Goal: Information Seeking & Learning: Find specific fact

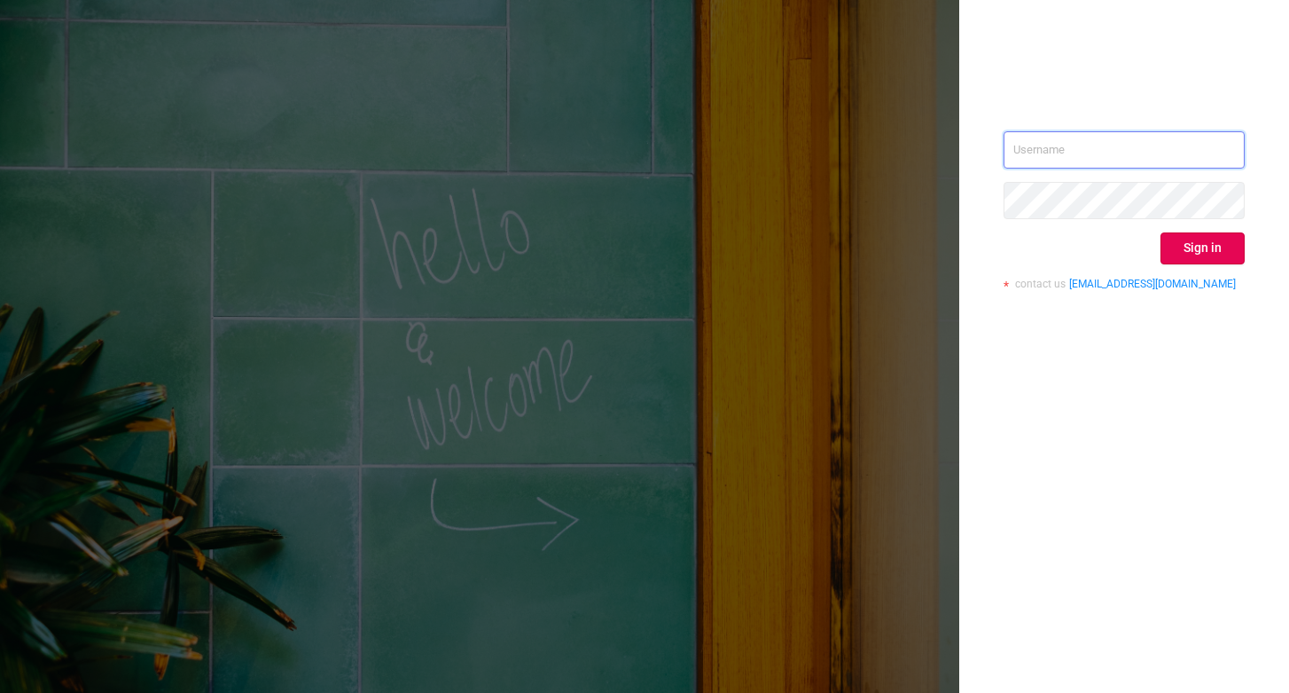
type input "[EMAIL_ADDRESS][DOMAIN_NAME]"
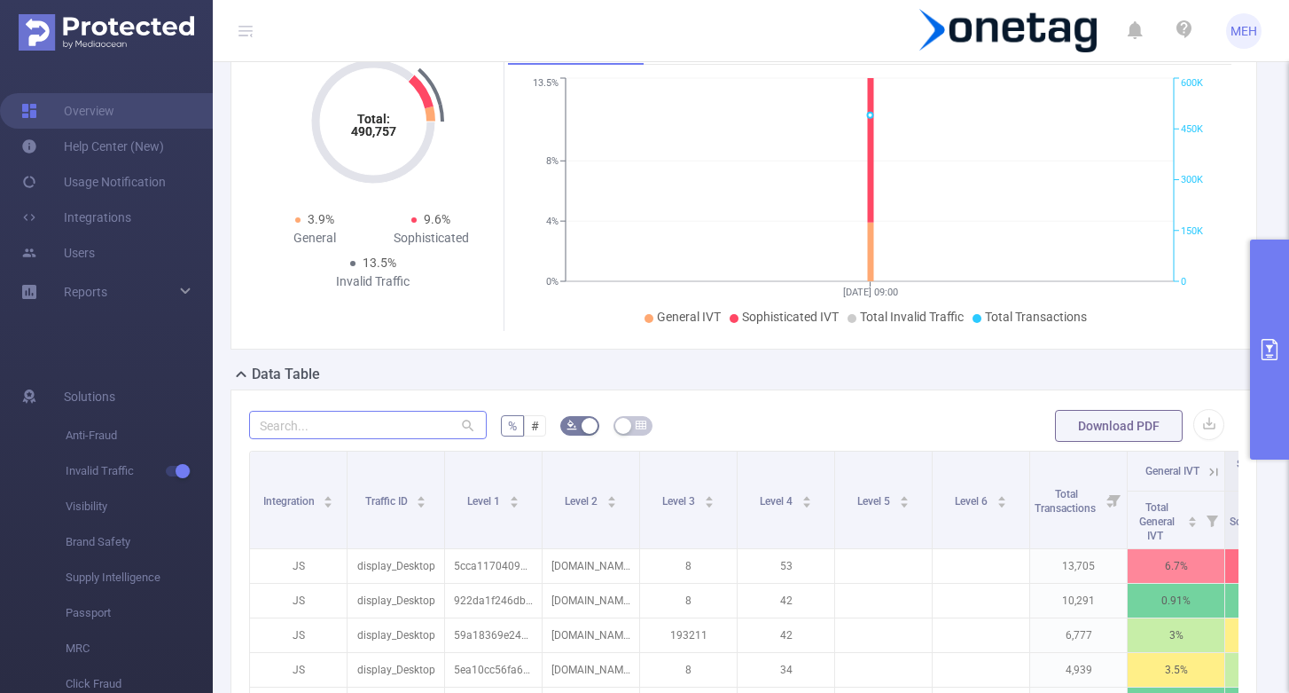
scroll to position [135, 0]
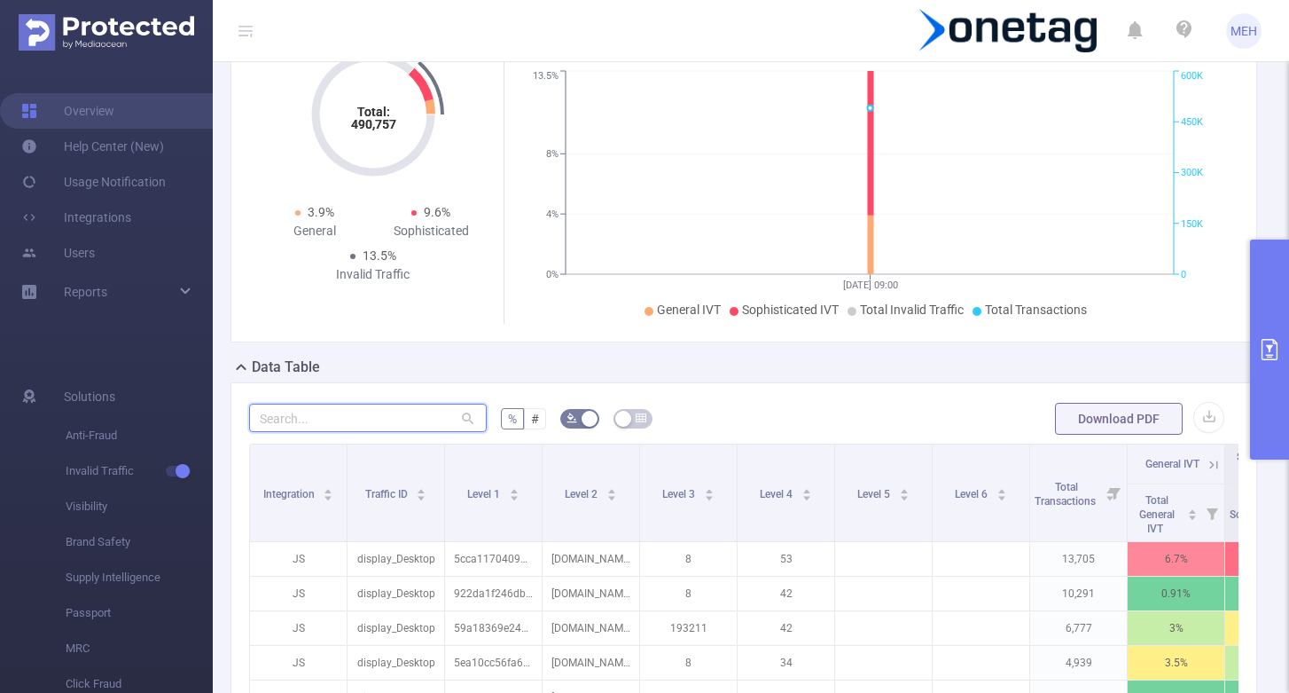
click at [424, 429] on input "text" at bounding box center [368, 417] width 238 height 28
paste input "379845"
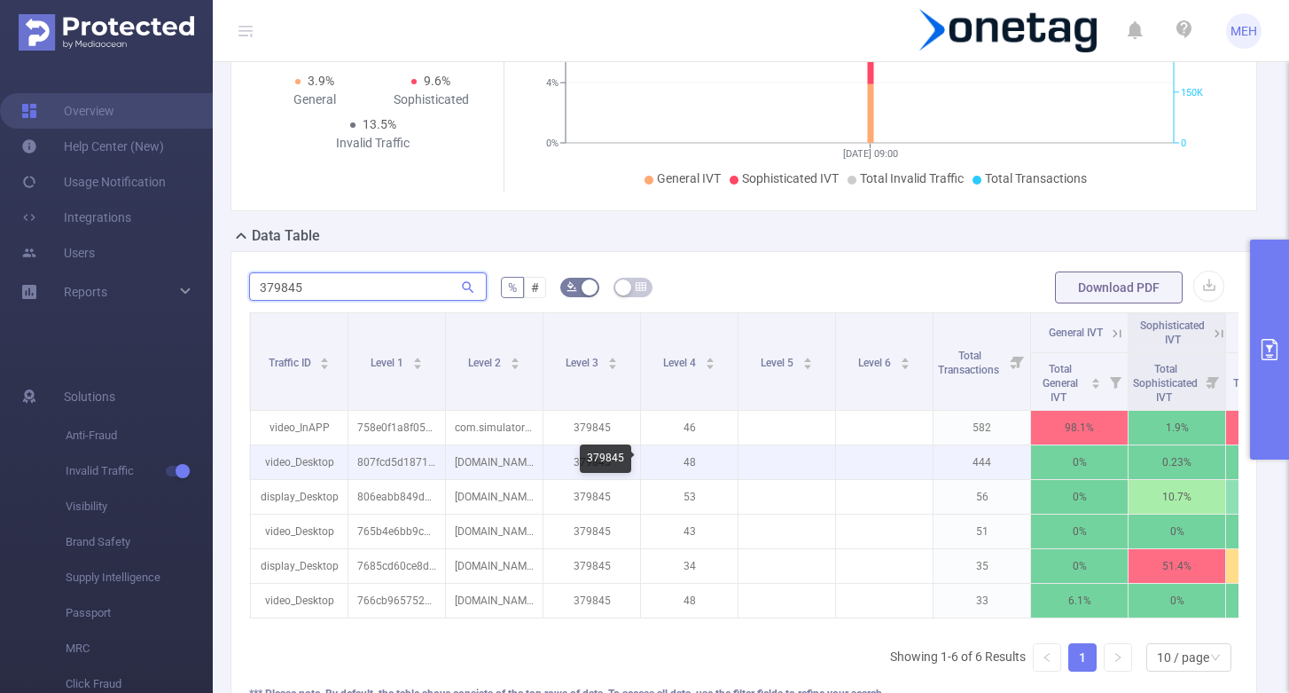
scroll to position [0, 132]
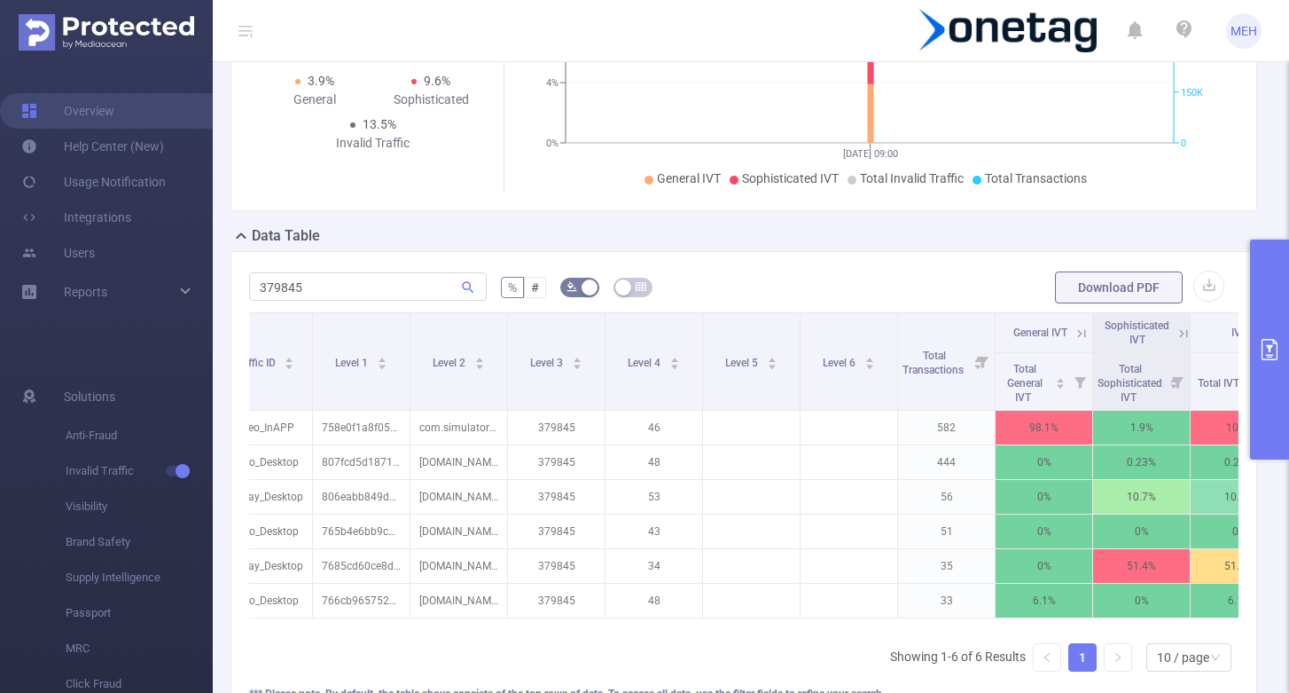
click at [1082, 333] on icon at bounding box center [1082, 333] width 8 height 8
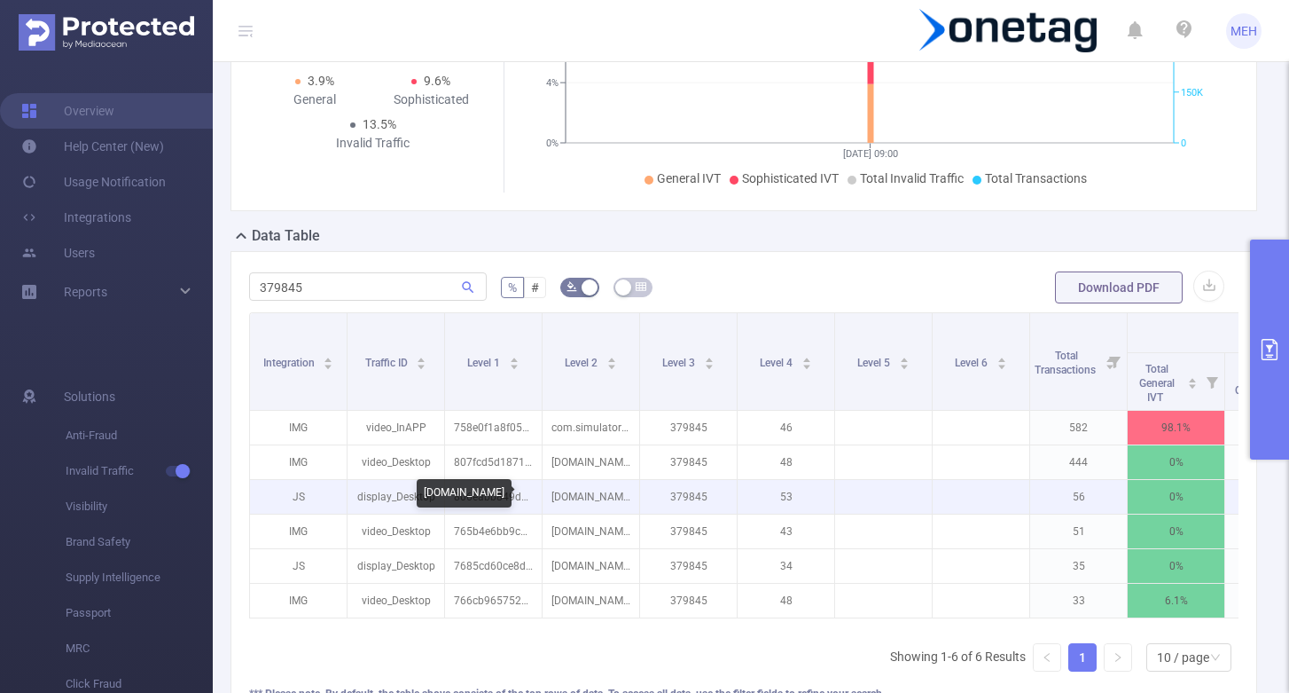
scroll to position [0, 0]
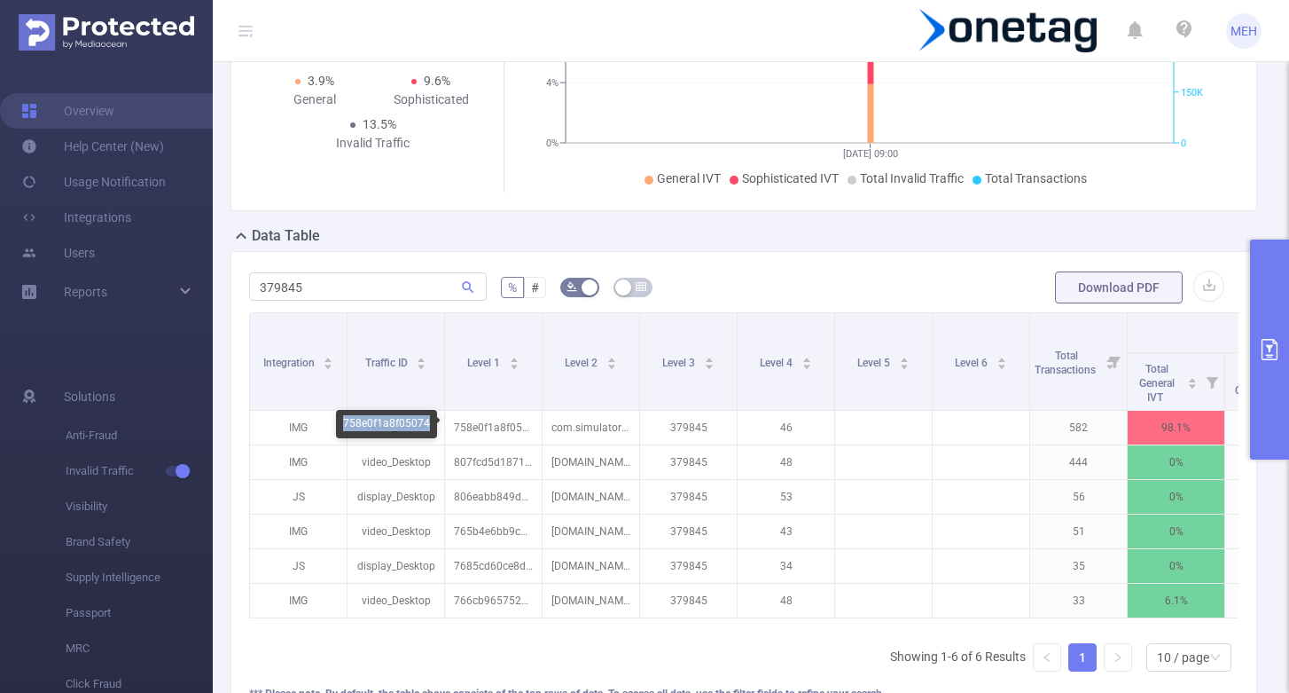
drag, startPoint x: 427, startPoint y: 420, endPoint x: 342, endPoint y: 419, distance: 84.2
click at [342, 419] on div "758e0f1a8f05074" at bounding box center [386, 424] width 101 height 28
copy div "758e0f1a8f05074"
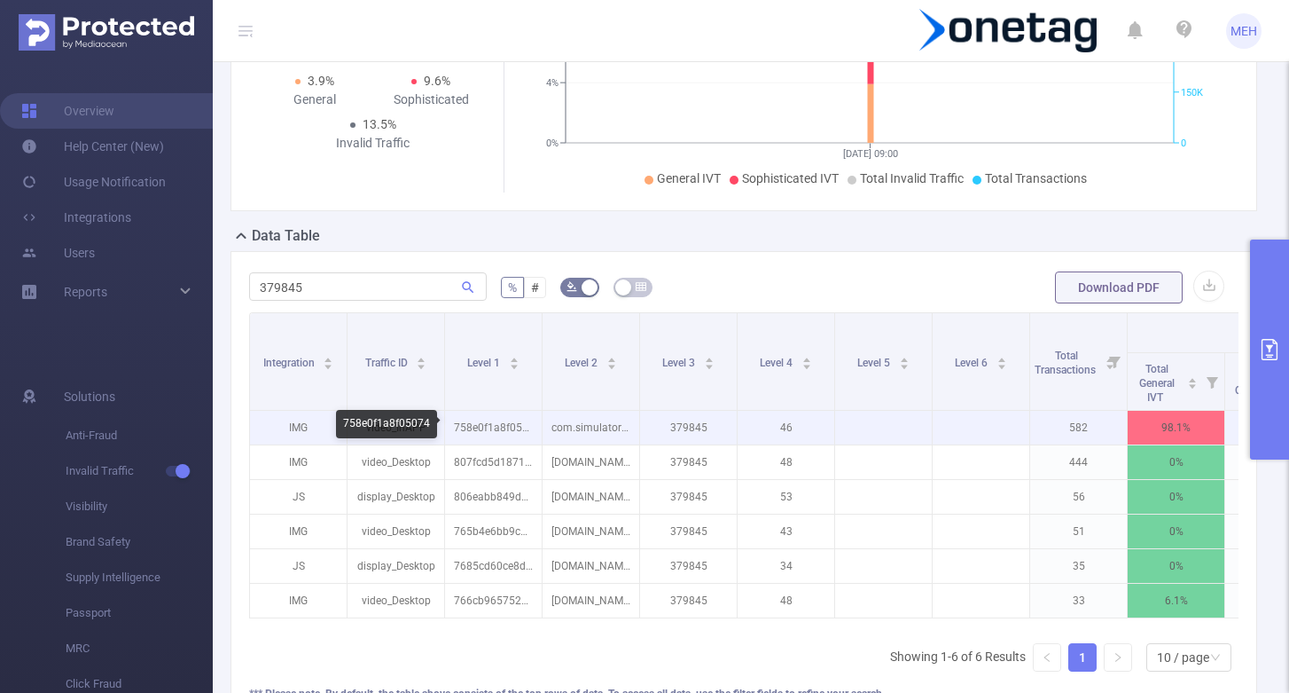
click at [528, 425] on p "758e0f1a8f05074" at bounding box center [493, 428] width 97 height 34
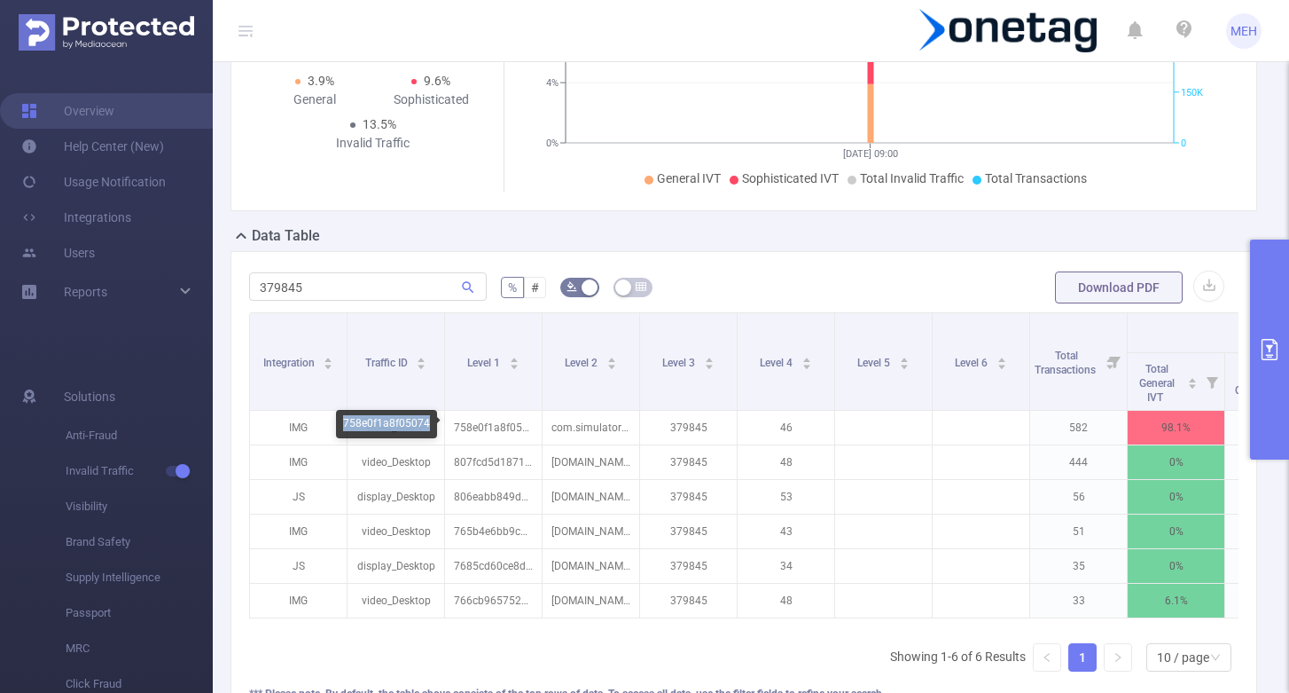
drag, startPoint x: 427, startPoint y: 422, endPoint x: 340, endPoint y: 427, distance: 87.9
click at [340, 427] on div "758e0f1a8f05074" at bounding box center [386, 424] width 101 height 28
copy div "758e0f1a8f05074"
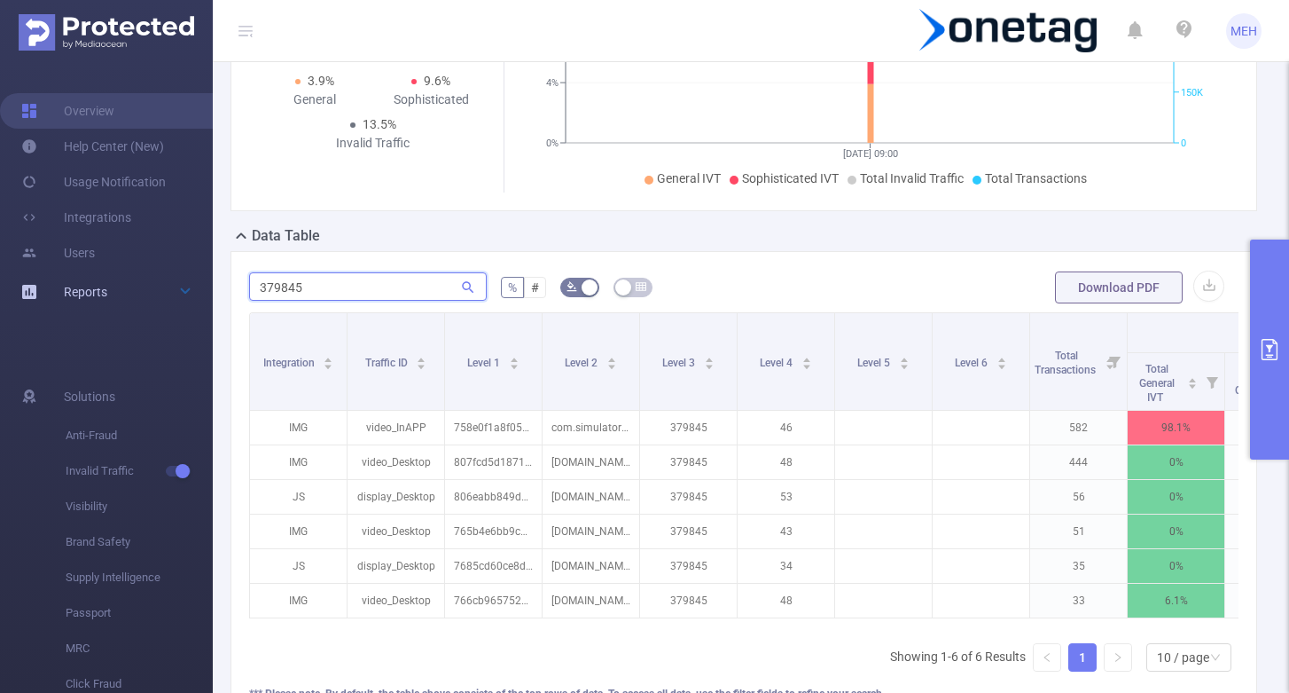
drag, startPoint x: 357, startPoint y: 291, endPoint x: 148, endPoint y: 277, distance: 209.7
click at [148, 277] on section "Overview Help Center (New) Usage Notification Integrations Users Reports Soluti…" at bounding box center [644, 346] width 1289 height 693
paste input "com.simulator_game.real_car_crash"
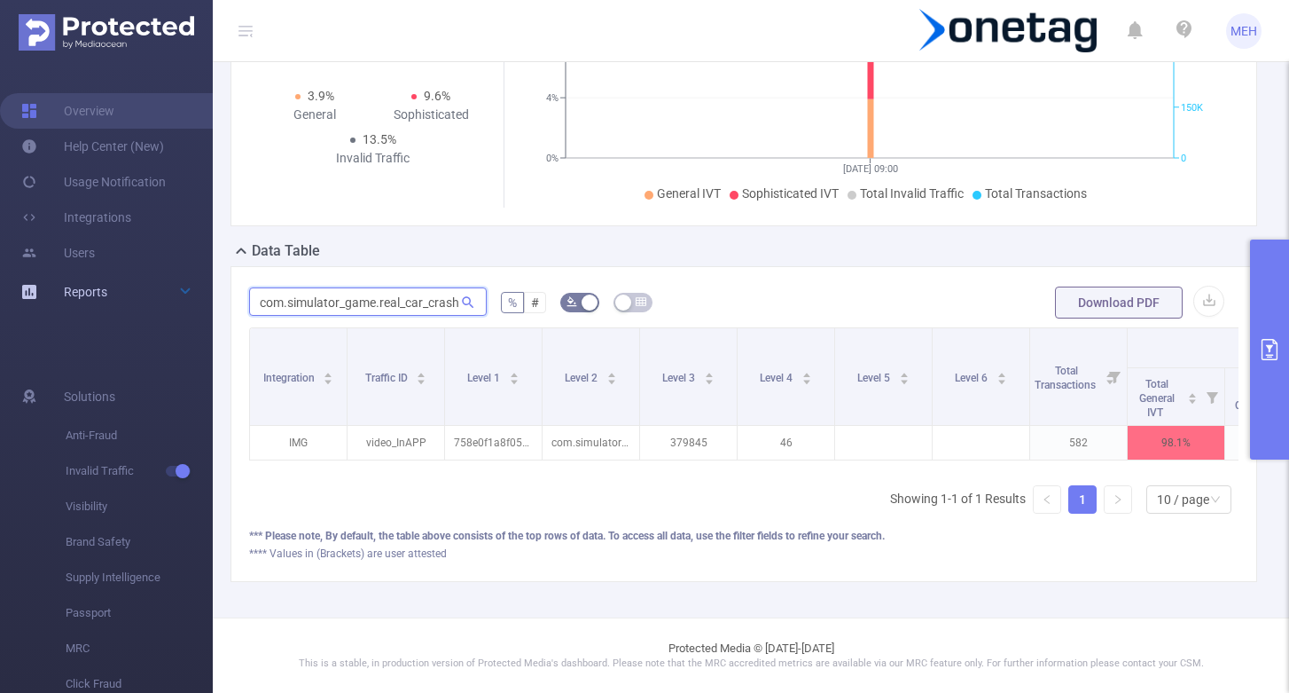
scroll to position [250, 0]
type input "com.simulator_game.real_car_crash"
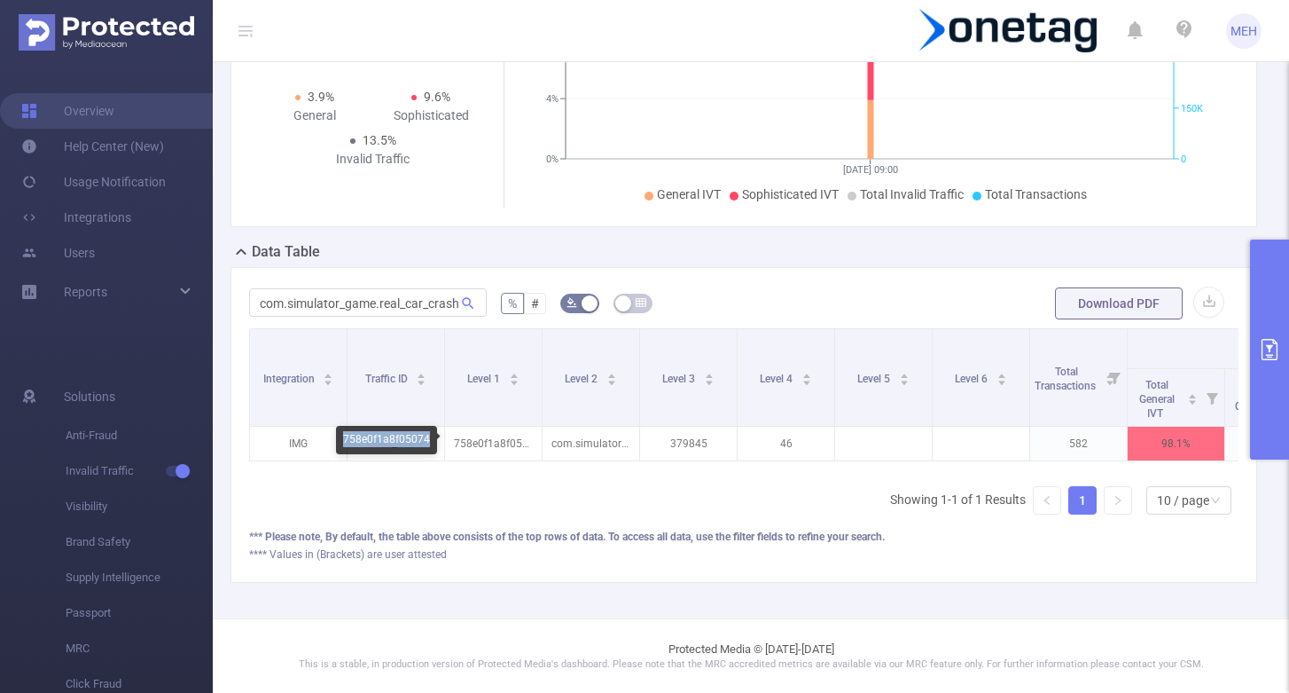
drag, startPoint x: 428, startPoint y: 438, endPoint x: 343, endPoint y: 437, distance: 85.1
click at [343, 437] on div "758e0f1a8f05074" at bounding box center [386, 440] width 101 height 28
copy div "758e0f1a8f05074"
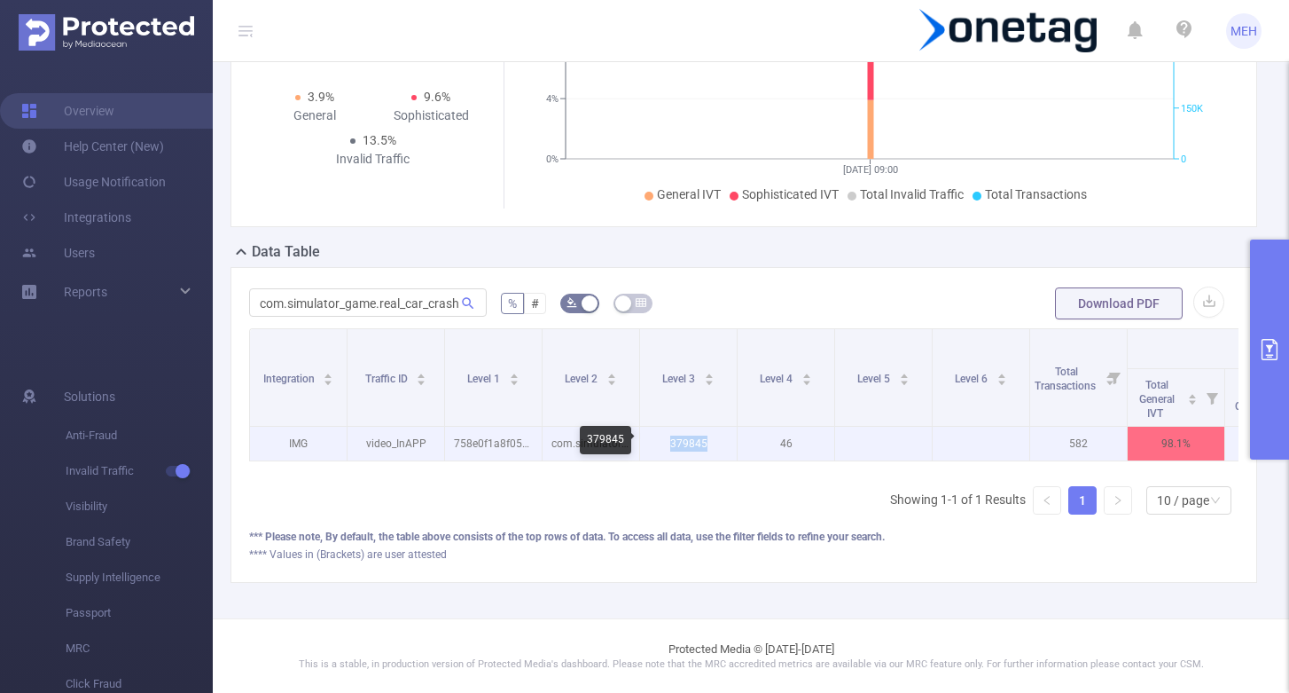
drag, startPoint x: 669, startPoint y: 442, endPoint x: 721, endPoint y: 443, distance: 52.3
click at [721, 443] on p "379845" at bounding box center [688, 444] width 97 height 34
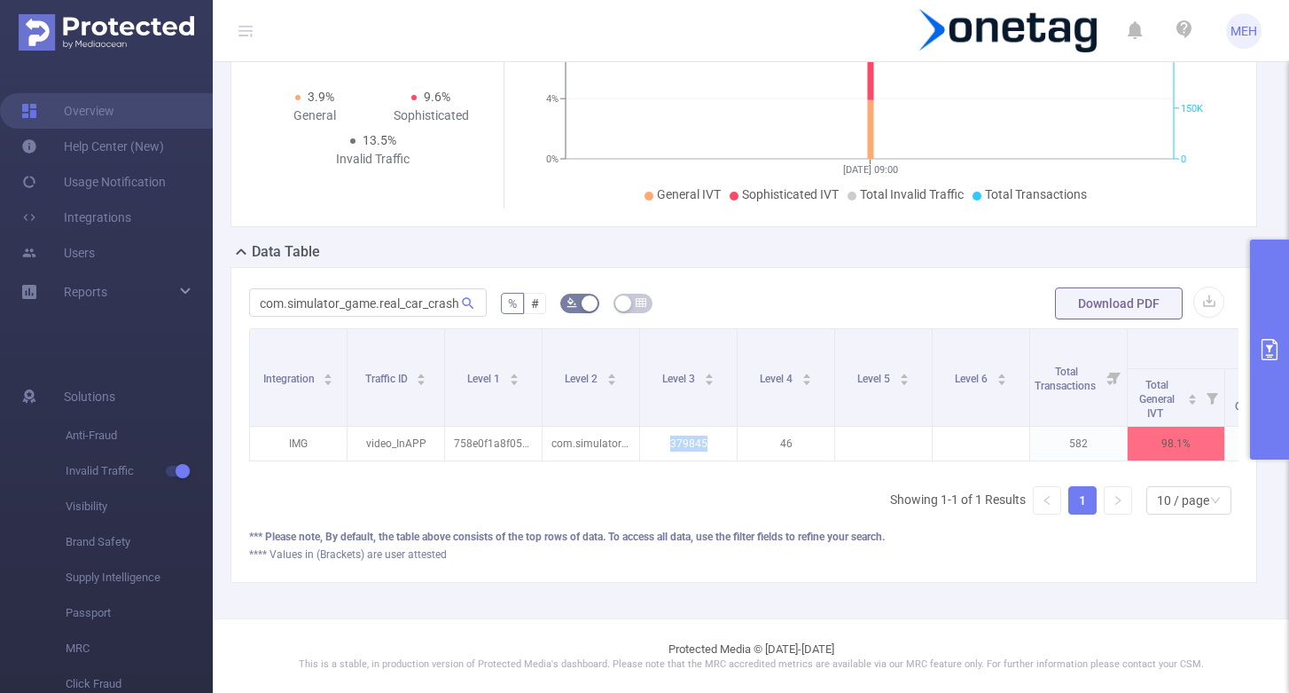
click at [437, 517] on div "Integration Traffic ID Level 1 Level 2 Level 3 Level 4 Level 5 Level 6 Total Tr…" at bounding box center [744, 428] width 990 height 200
drag, startPoint x: 427, startPoint y: 439, endPoint x: 340, endPoint y: 438, distance: 87.8
click at [340, 438] on div "758e0f1a8f05074" at bounding box center [386, 440] width 101 height 28
copy div "758e0f1a8f05074"
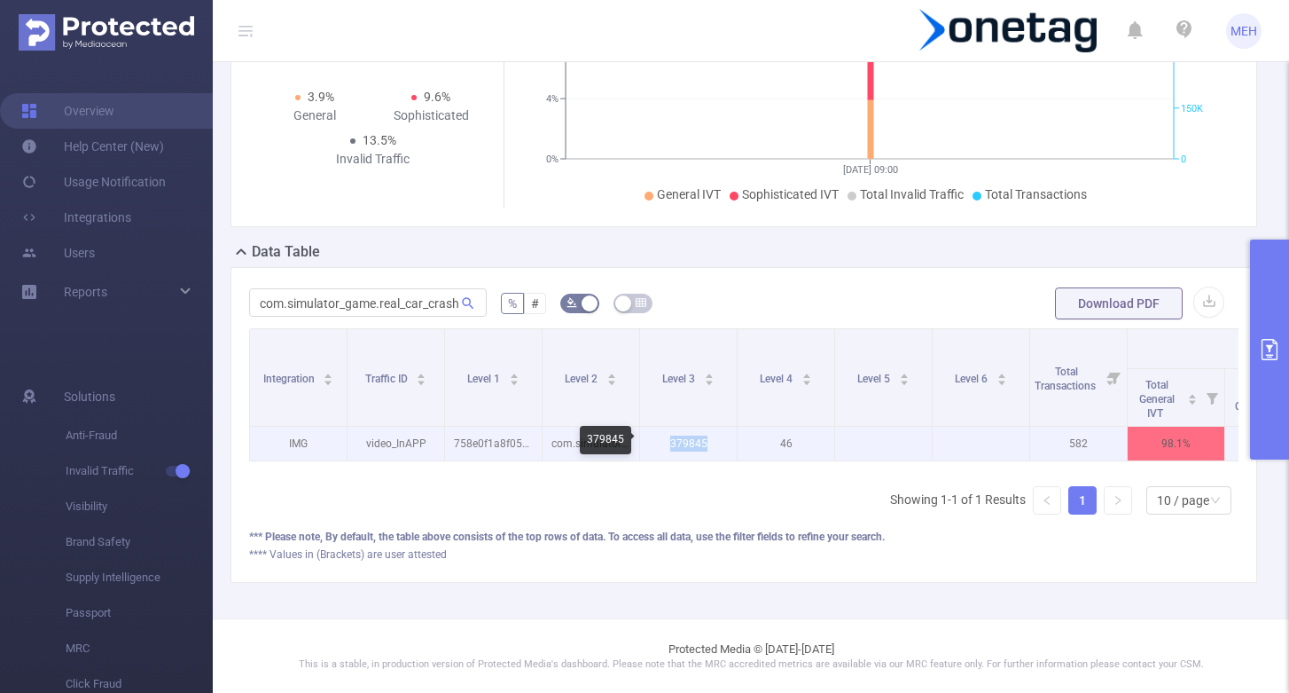
drag, startPoint x: 713, startPoint y: 442, endPoint x: 669, endPoint y: 442, distance: 44.3
click at [669, 442] on p "379845" at bounding box center [688, 444] width 97 height 34
copy p "379845"
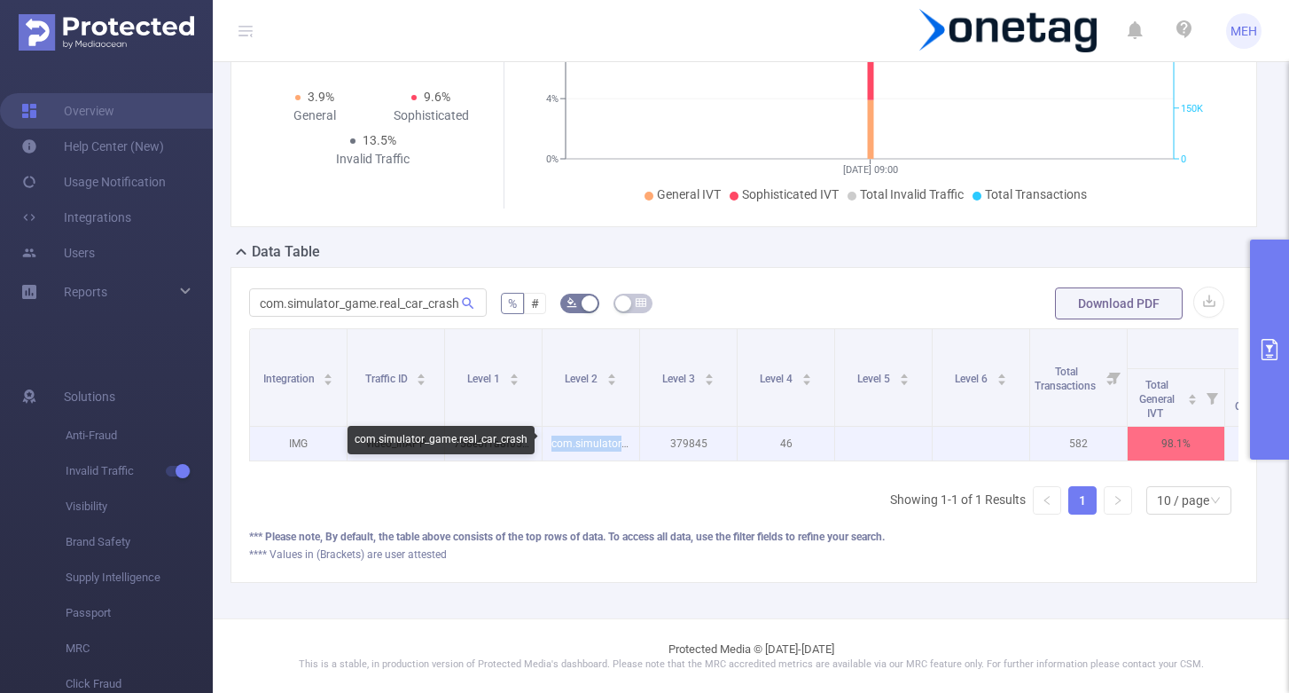
drag, startPoint x: 552, startPoint y: 442, endPoint x: 630, endPoint y: 444, distance: 78.1
click at [631, 444] on p "com.simulator_game.real_car_crash" at bounding box center [591, 444] width 97 height 34
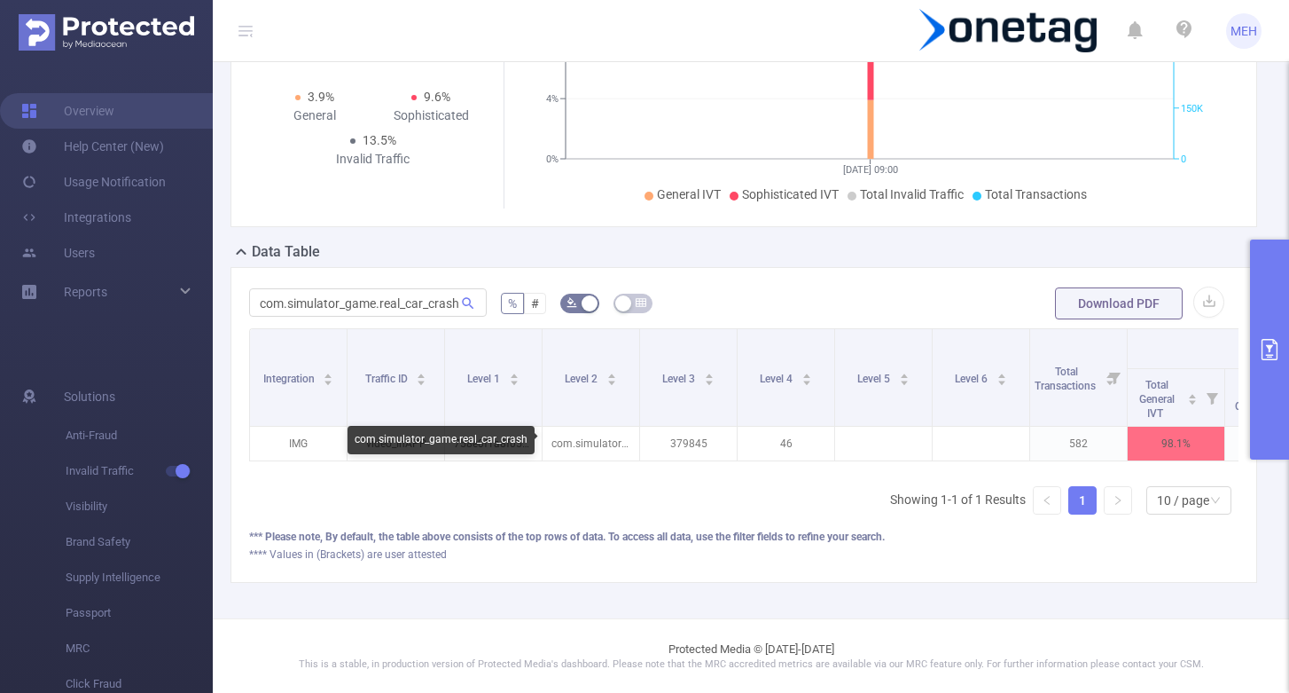
click at [419, 466] on div "Integration Traffic ID Level 1 Level 2 Level 3 Level 4 Level 5 Level 6 Total Tr…" at bounding box center [744, 400] width 990 height 144
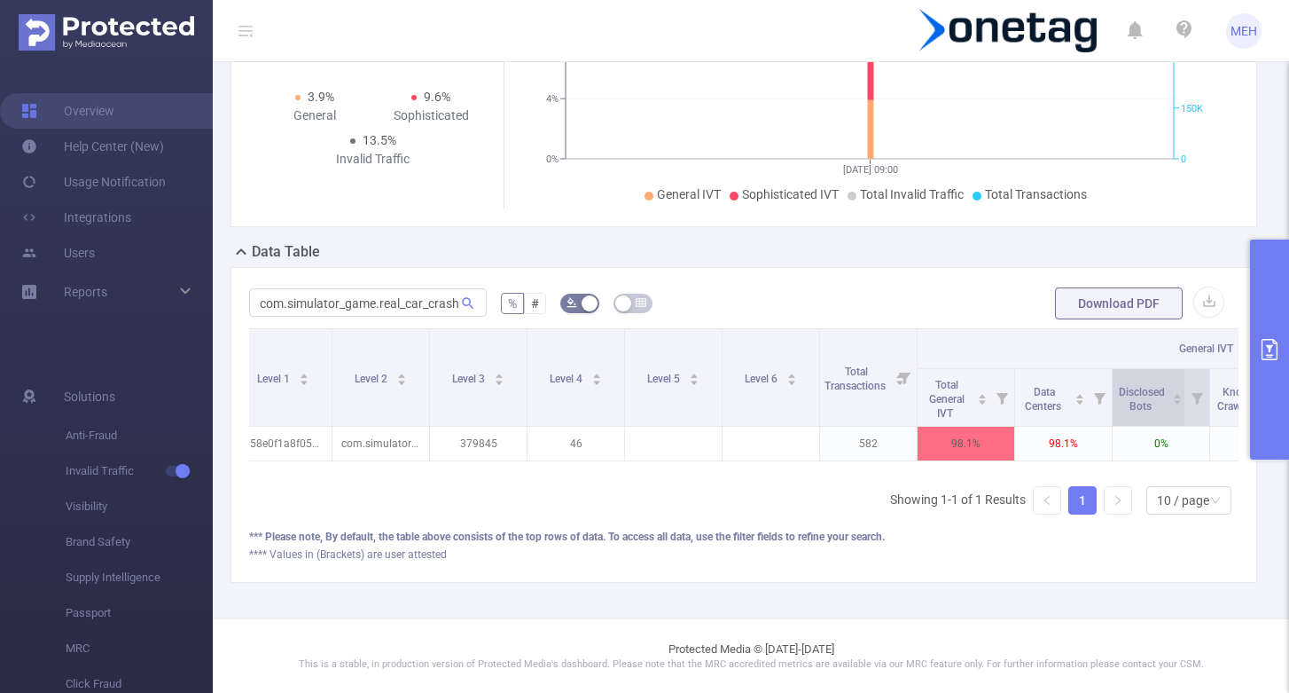
scroll to position [0, 232]
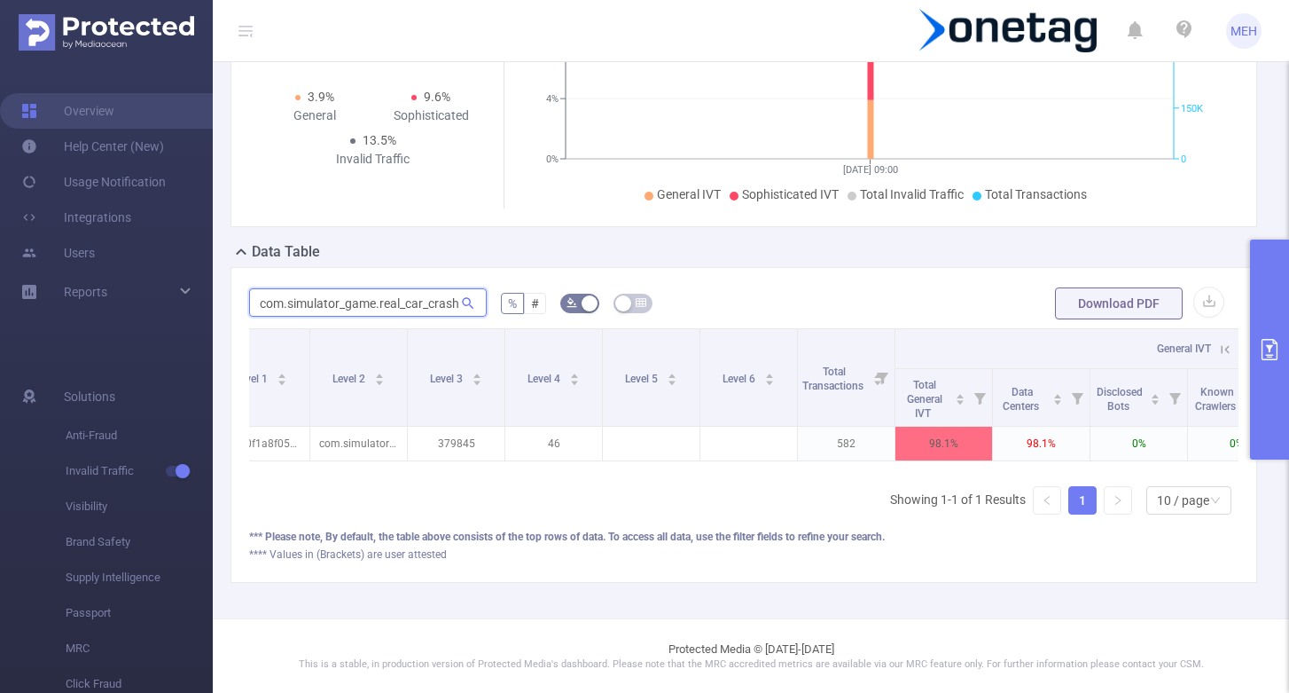
drag, startPoint x: 260, startPoint y: 302, endPoint x: 461, endPoint y: 307, distance: 201.3
click at [461, 307] on span "com.simulator_game.real_car_crash" at bounding box center [368, 302] width 238 height 28
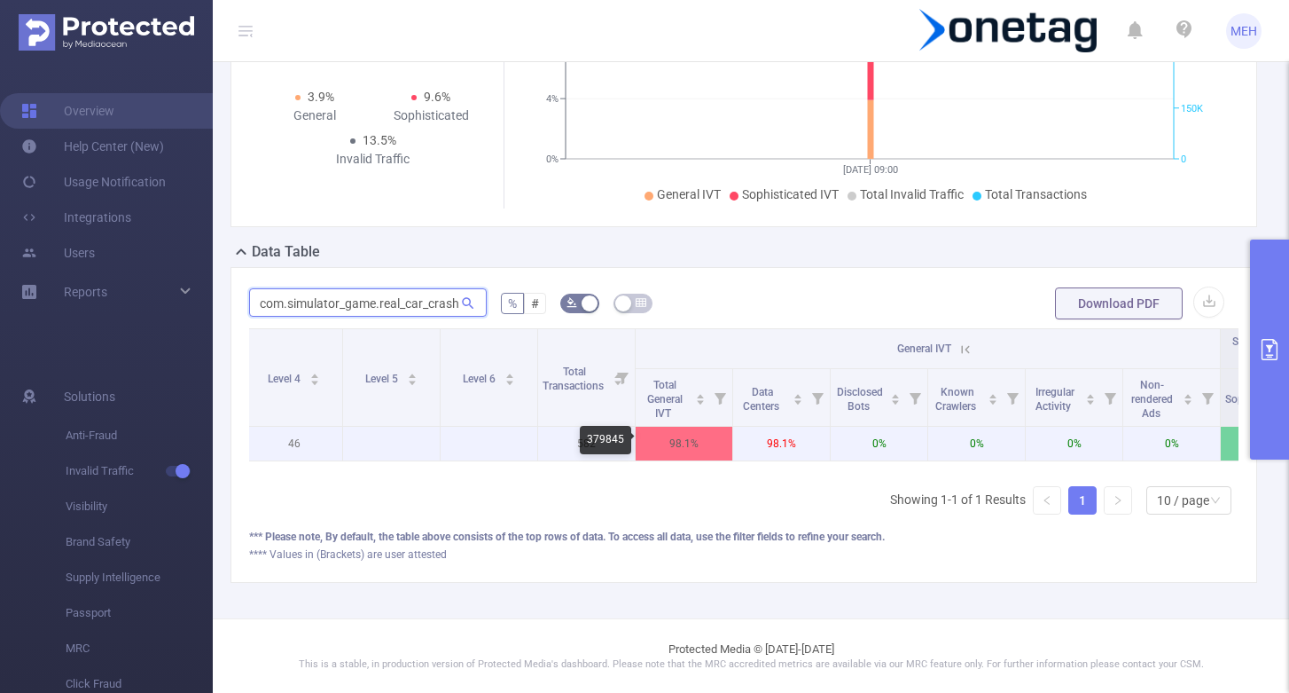
scroll to position [0, 126]
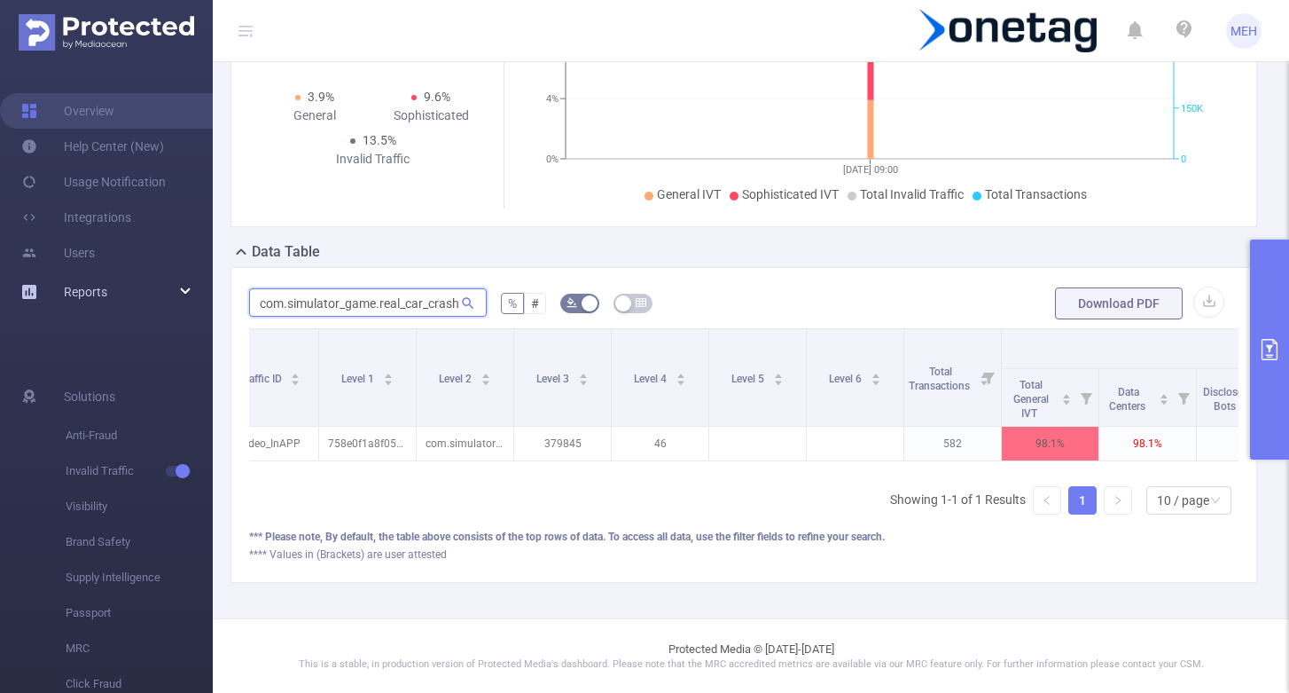
drag, startPoint x: 458, startPoint y: 307, endPoint x: 143, endPoint y: 300, distance: 314.9
click at [143, 300] on section "Overview Help Center (New) Usage Notification Integrations Users Reports Soluti…" at bounding box center [644, 346] width 1289 height 693
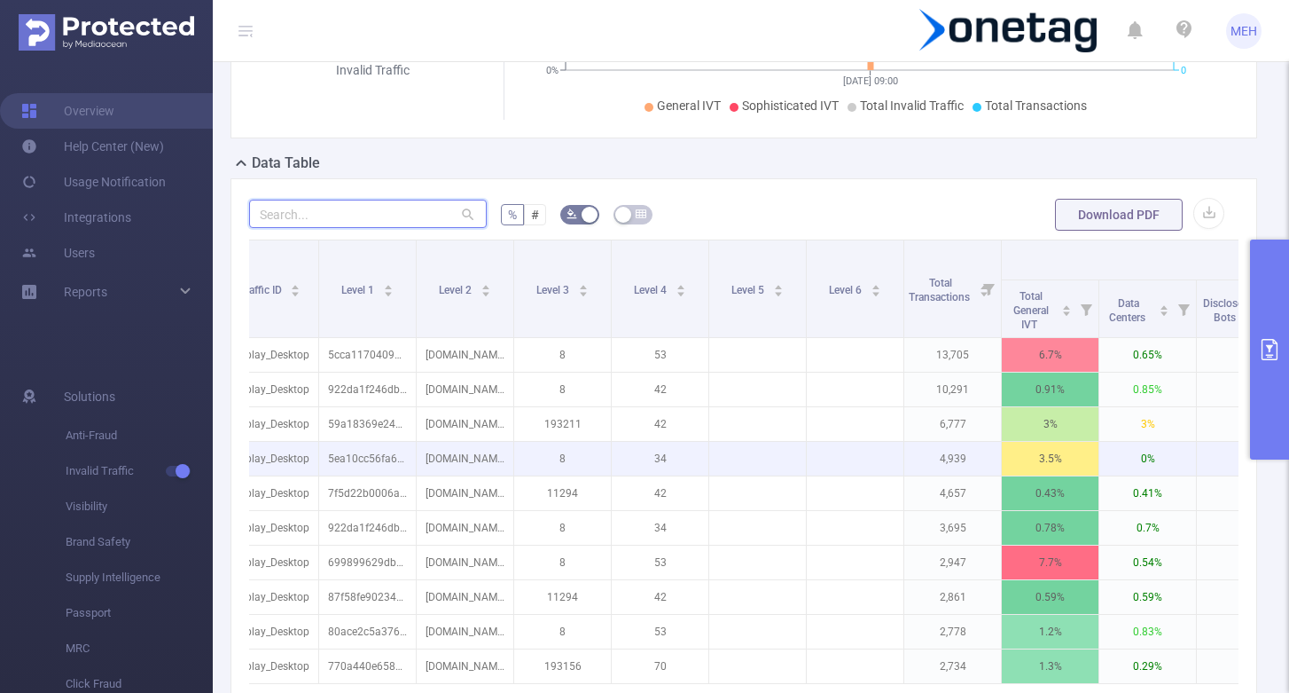
scroll to position [351, 0]
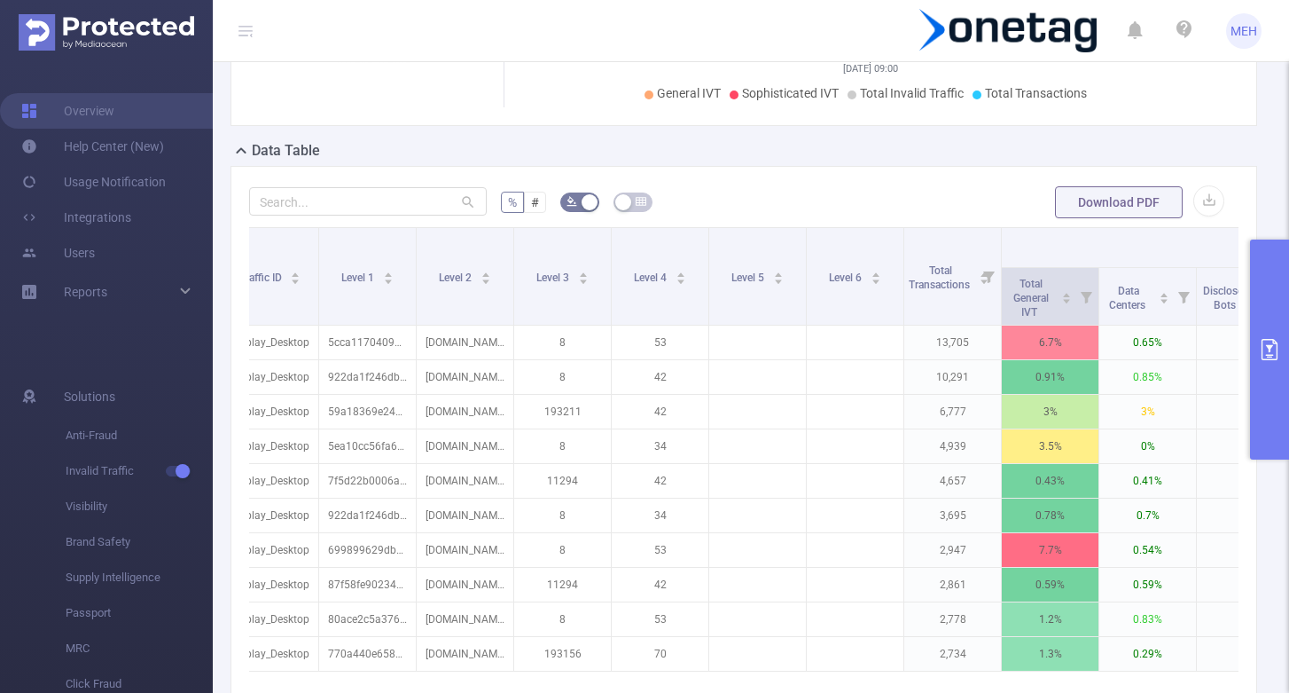
click at [1076, 288] on icon at bounding box center [1086, 296] width 25 height 57
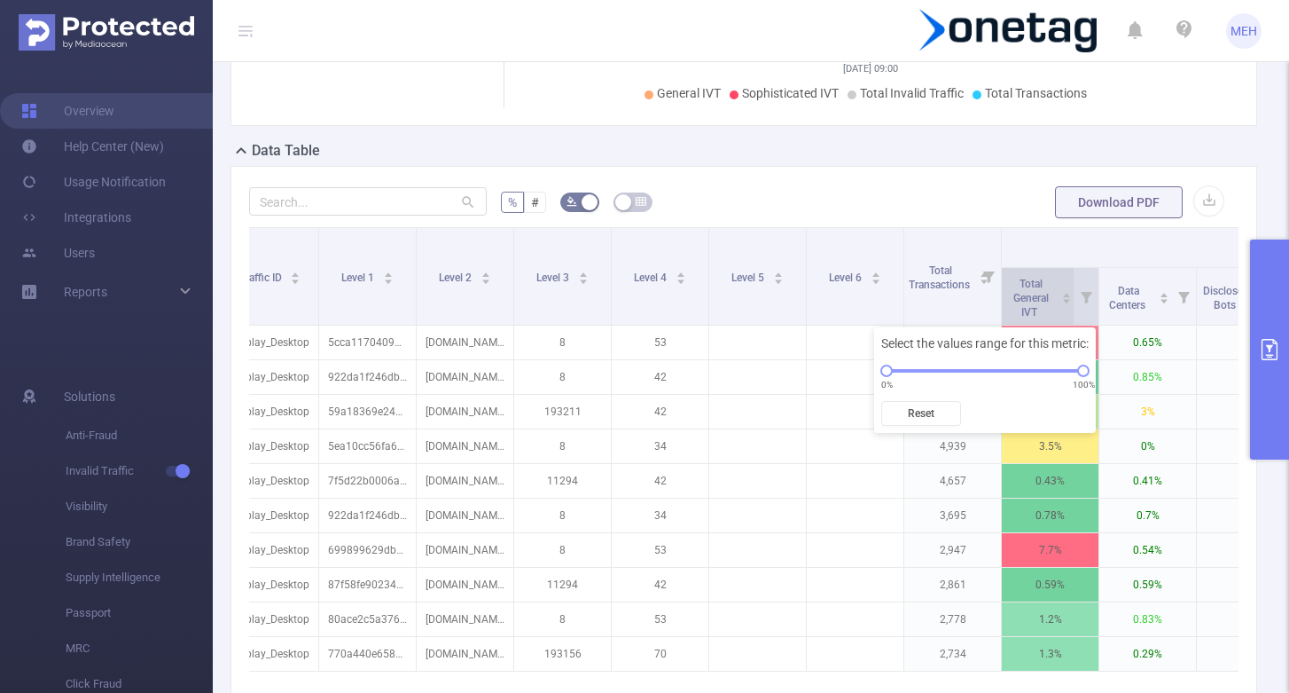
click at [1062, 294] on icon "icon: caret-up" at bounding box center [1067, 295] width 10 height 10
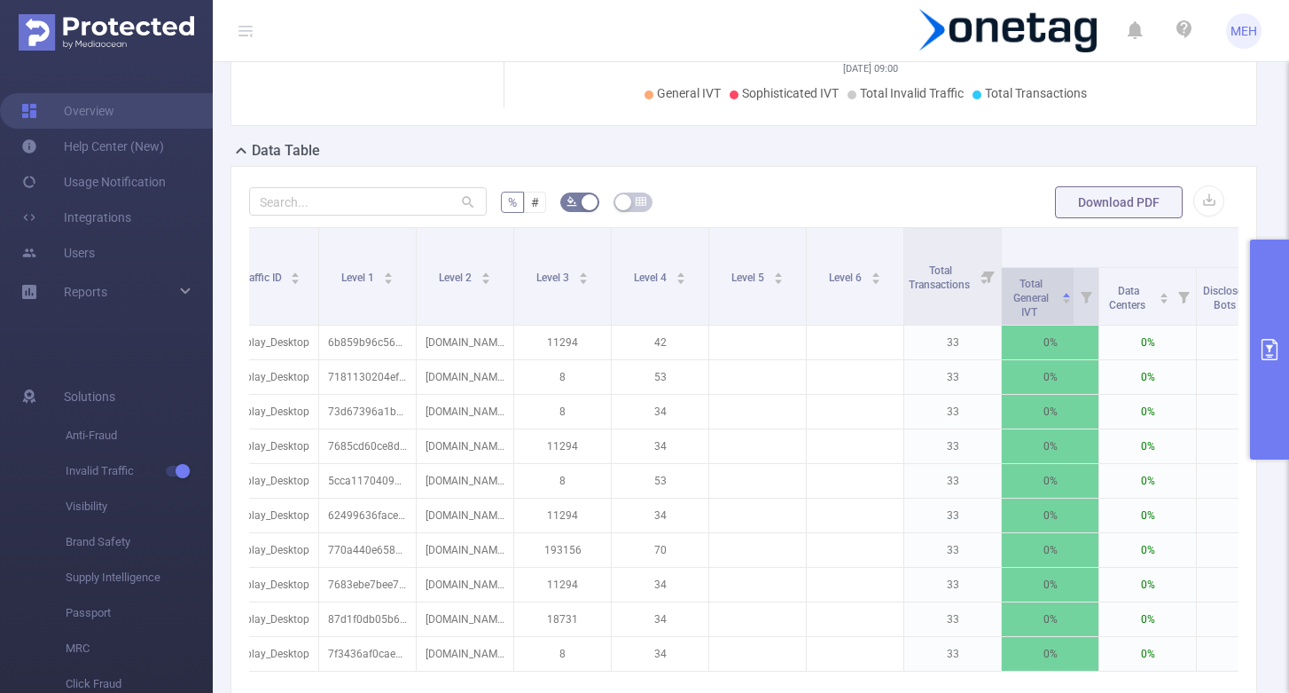
click at [1062, 294] on icon "icon: caret-up" at bounding box center [1067, 295] width 10 height 10
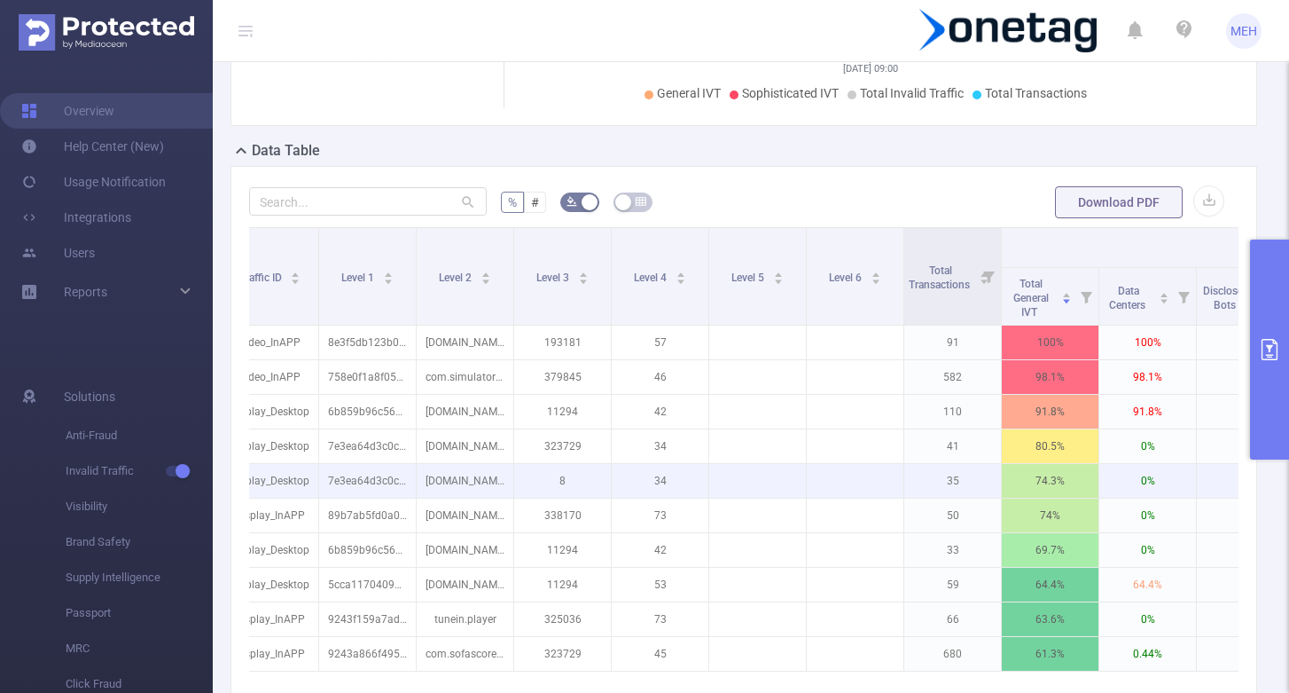
scroll to position [0, 121]
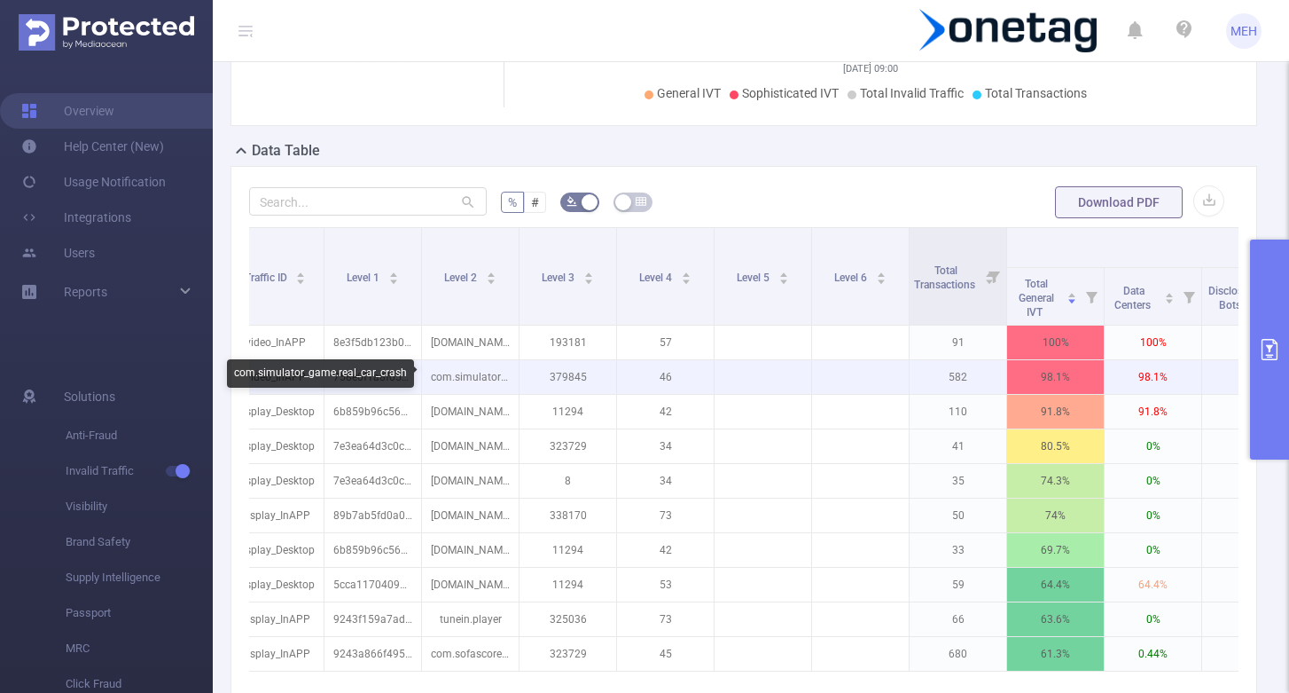
click at [442, 378] on p "com.simulator_game.real_car_crash" at bounding box center [470, 377] width 97 height 34
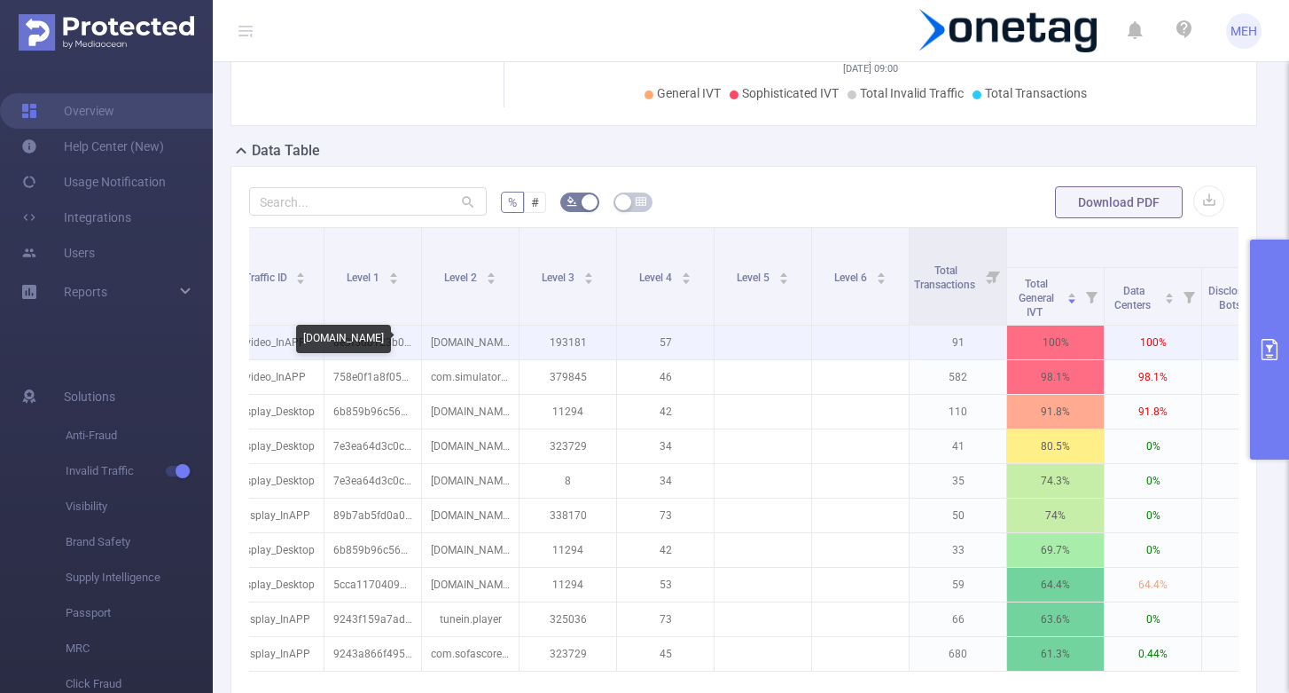
click at [464, 345] on p "[DOMAIN_NAME]" at bounding box center [470, 342] width 97 height 34
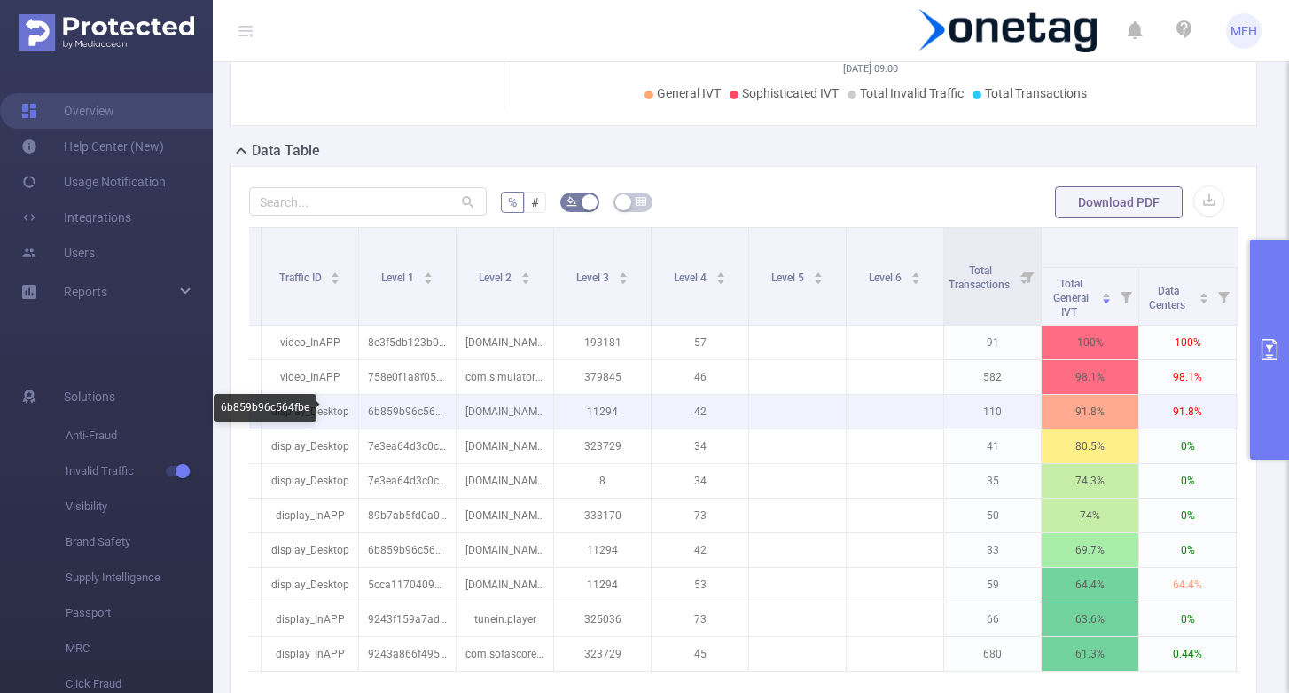
scroll to position [0, 78]
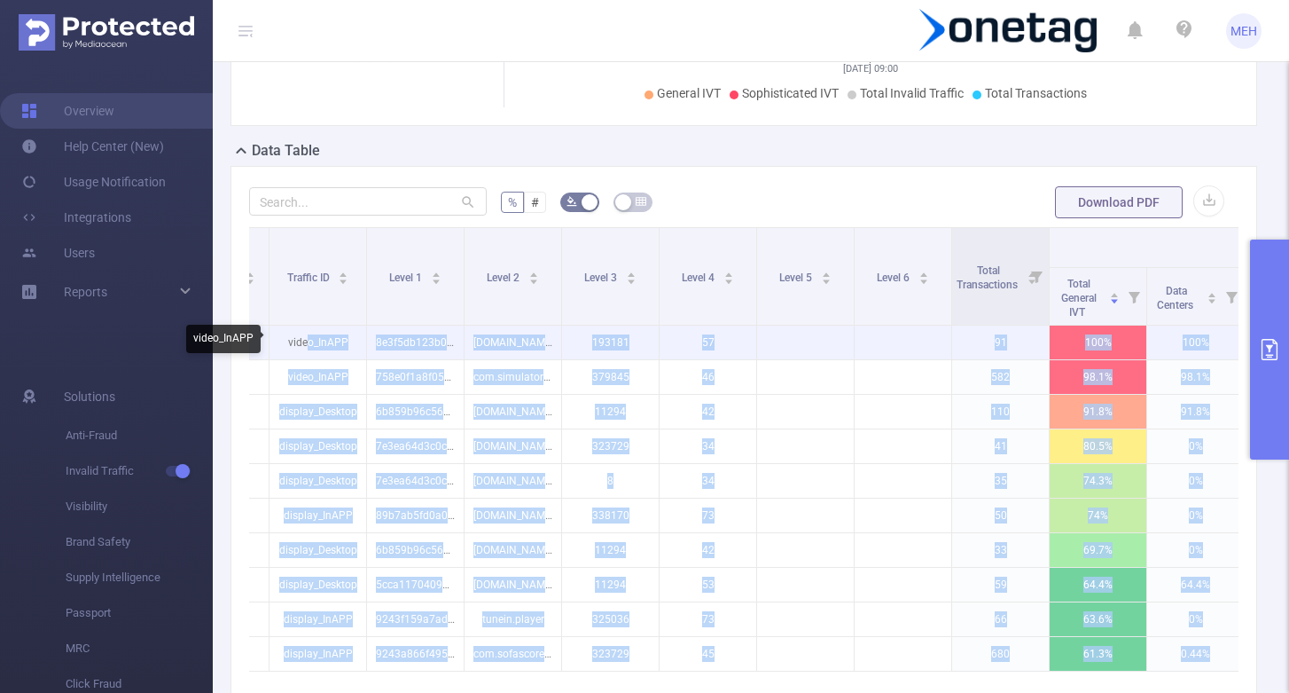
drag, startPoint x: 347, startPoint y: 335, endPoint x: 308, endPoint y: 335, distance: 39.0
click at [308, 335] on body "MEH Overview Help Center (New) Usage Notification Integrations Users Reports So…" at bounding box center [644, 346] width 1289 height 693
click at [353, 337] on p "video_InAPP" at bounding box center [318, 342] width 97 height 34
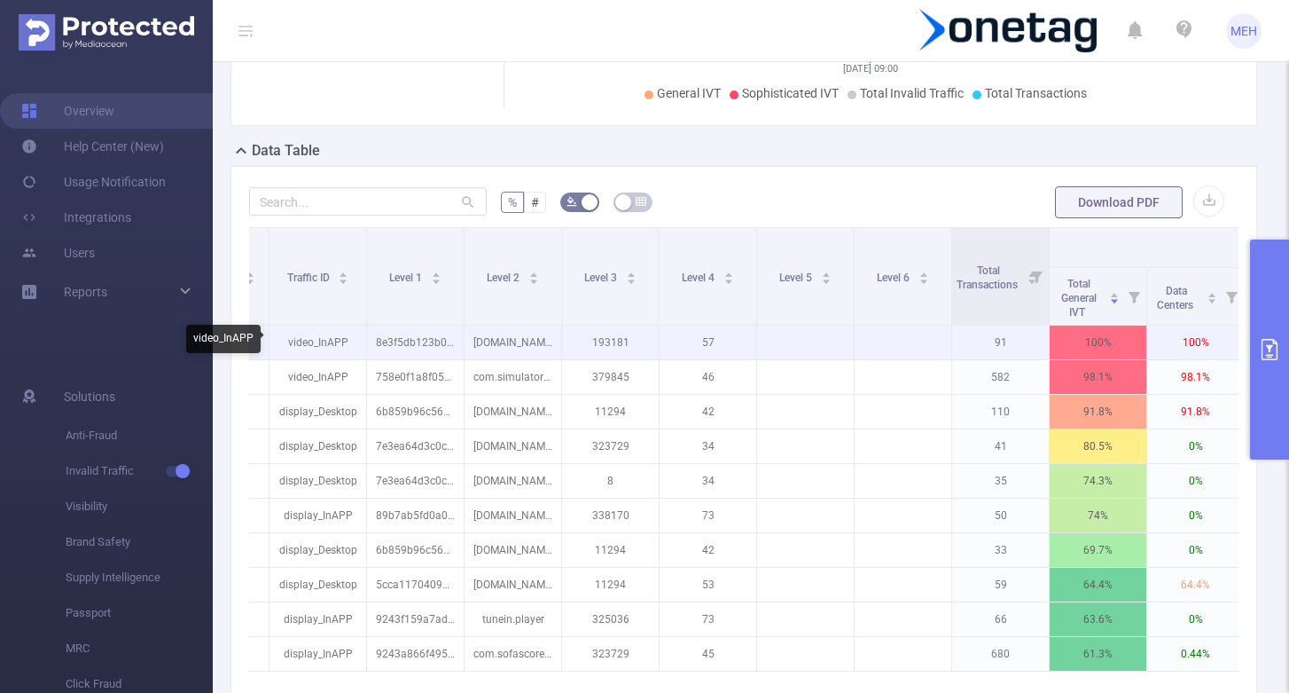
click at [411, 334] on p "8e3f5db123b049b" at bounding box center [415, 342] width 97 height 34
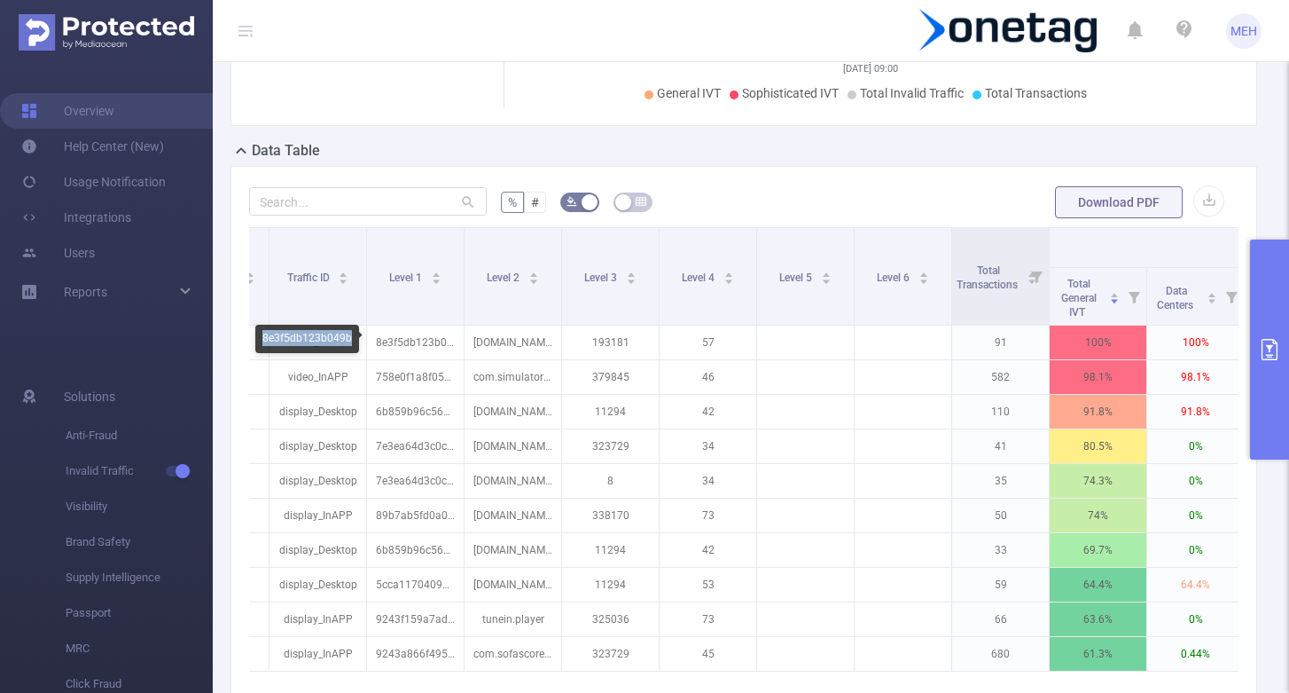
drag, startPoint x: 350, startPoint y: 339, endPoint x: 262, endPoint y: 334, distance: 87.9
click at [262, 334] on div "8e3f5db123b049b" at bounding box center [307, 339] width 104 height 28
copy div "8e3f5db123b049b"
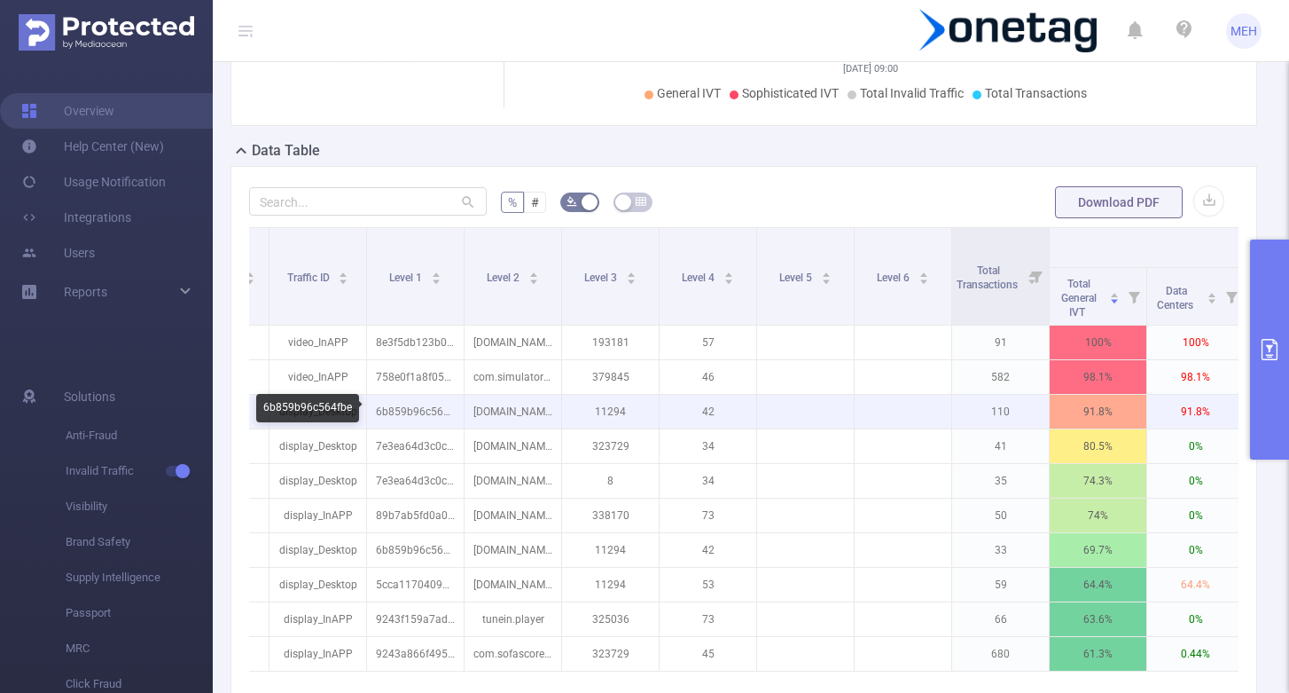
click at [423, 413] on p "6b859b96c564fbe" at bounding box center [415, 412] width 97 height 34
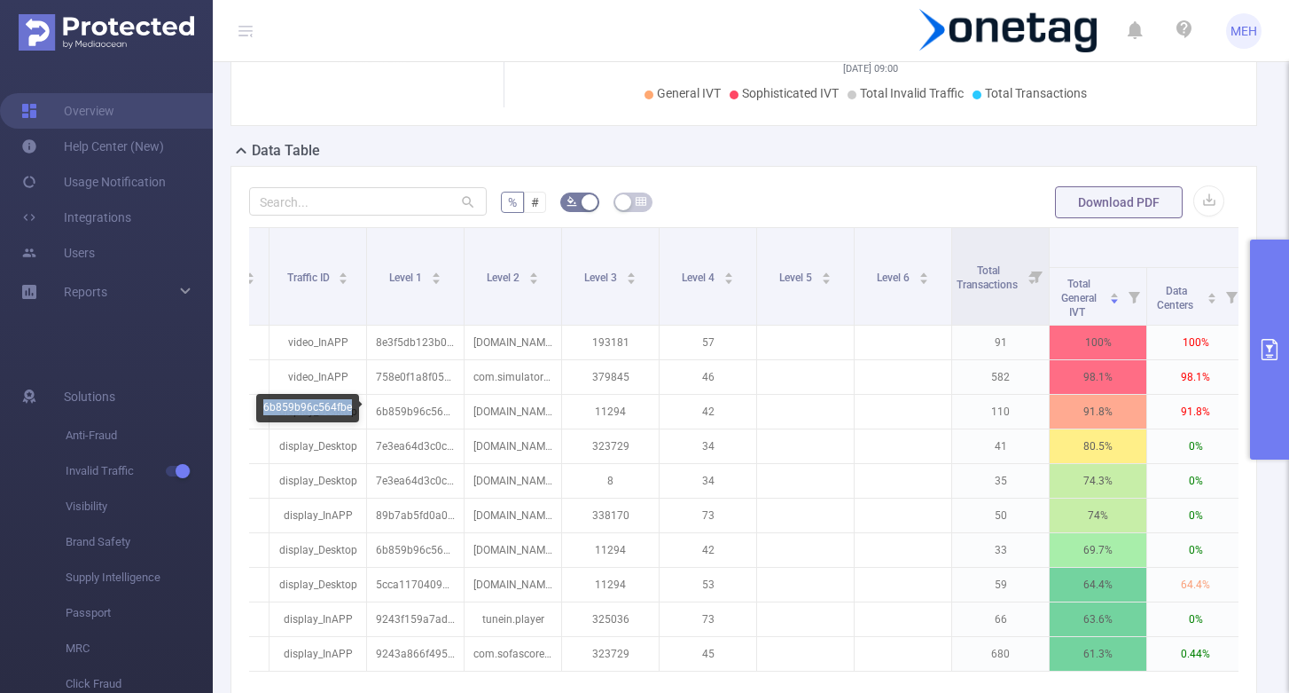
drag, startPoint x: 348, startPoint y: 407, endPoint x: 264, endPoint y: 403, distance: 83.4
click at [264, 403] on div "6b859b96c564fbe" at bounding box center [307, 408] width 103 height 28
copy div "6b859b96c564fbe"
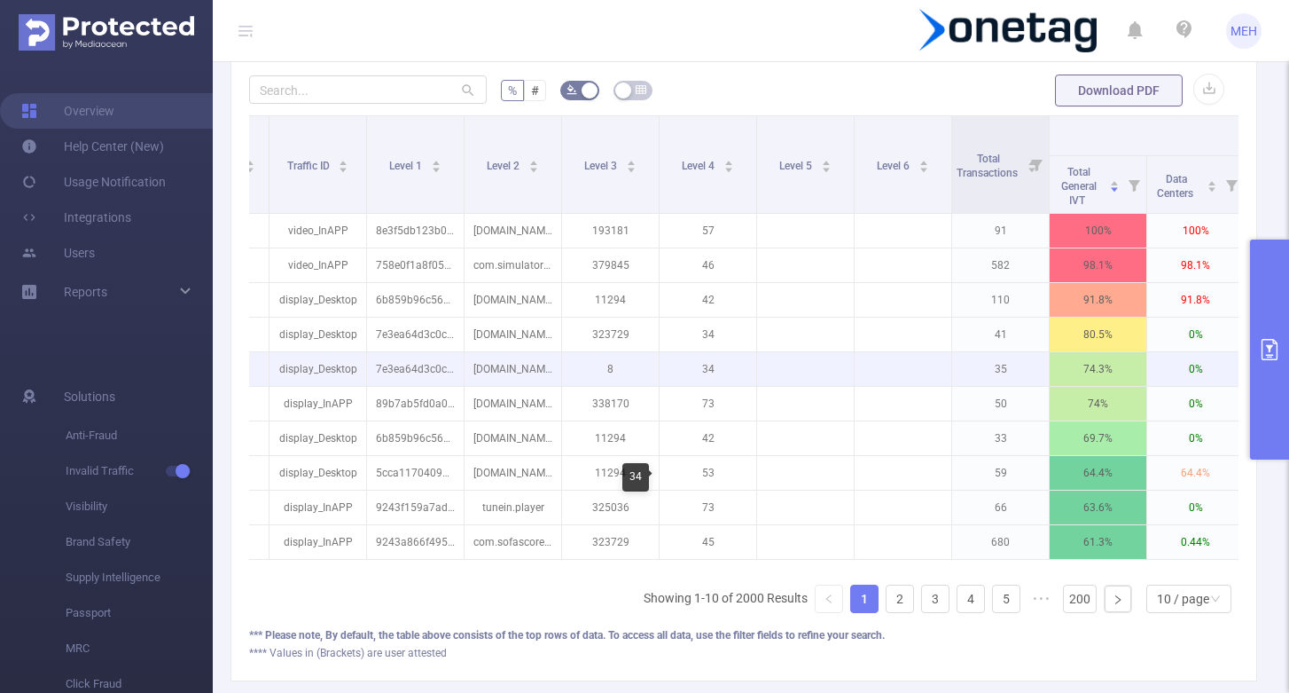
scroll to position [466, 0]
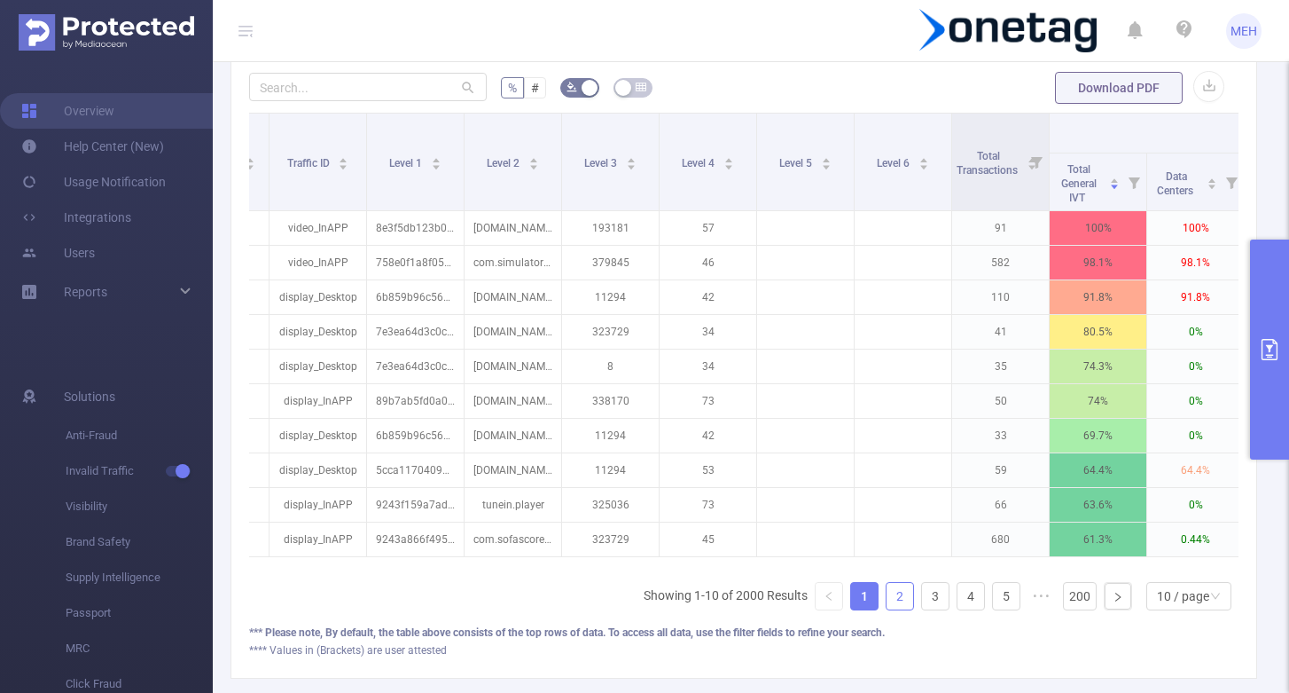
click at [899, 593] on link "2" at bounding box center [900, 596] width 27 height 27
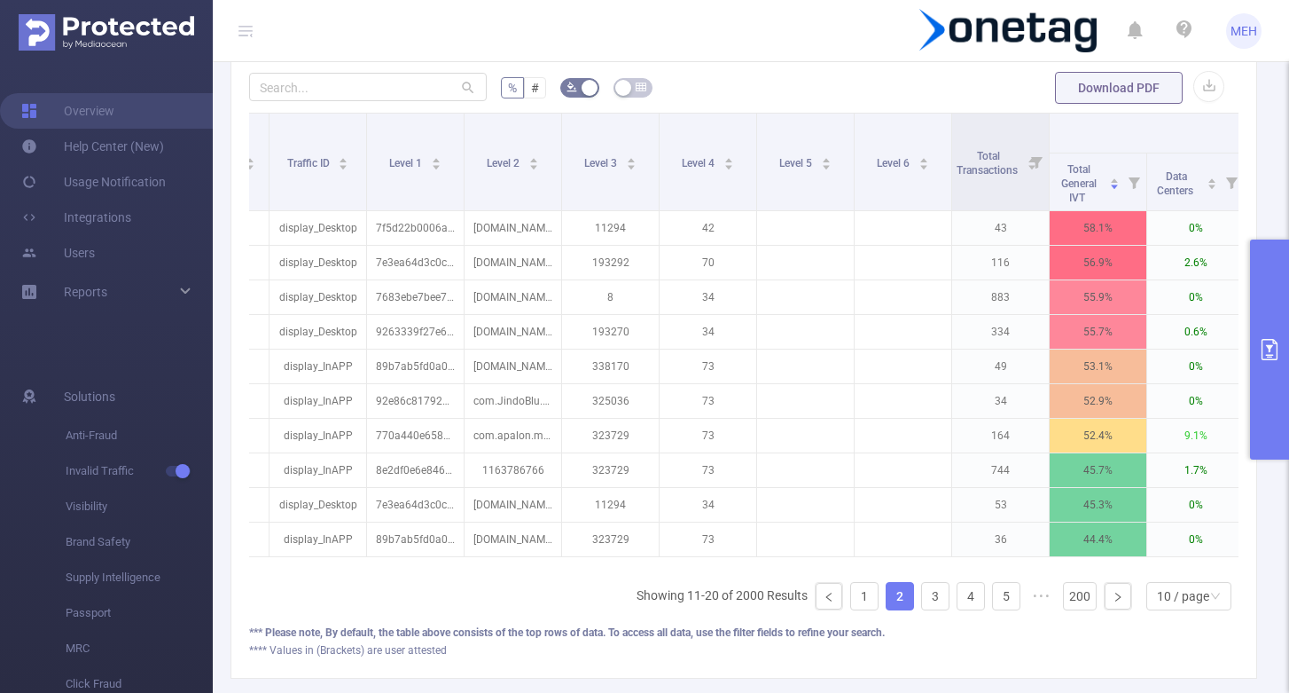
click at [815, 594] on ul "Showing 11-20 of 2000 Results 1 2 3 4 5 ••• 200 10 / page" at bounding box center [938, 596] width 602 height 28
click at [831, 594] on icon "icon: left" at bounding box center [829, 596] width 11 height 11
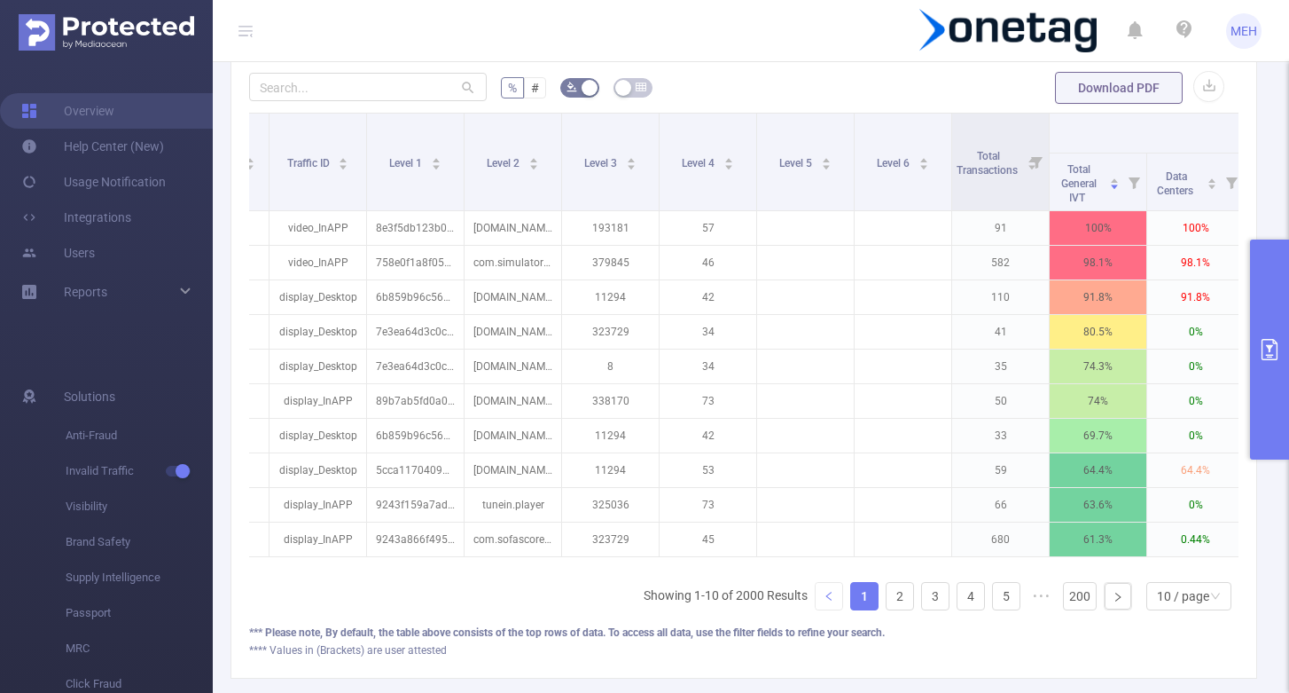
click at [831, 594] on icon "icon: left" at bounding box center [829, 596] width 11 height 11
click at [397, 86] on input "text" at bounding box center [368, 87] width 238 height 28
paste input "[DEMOGRAPHIC_DATA][DOMAIN_NAME][DEMOGRAPHIC_DATA][PERSON_NAME]"
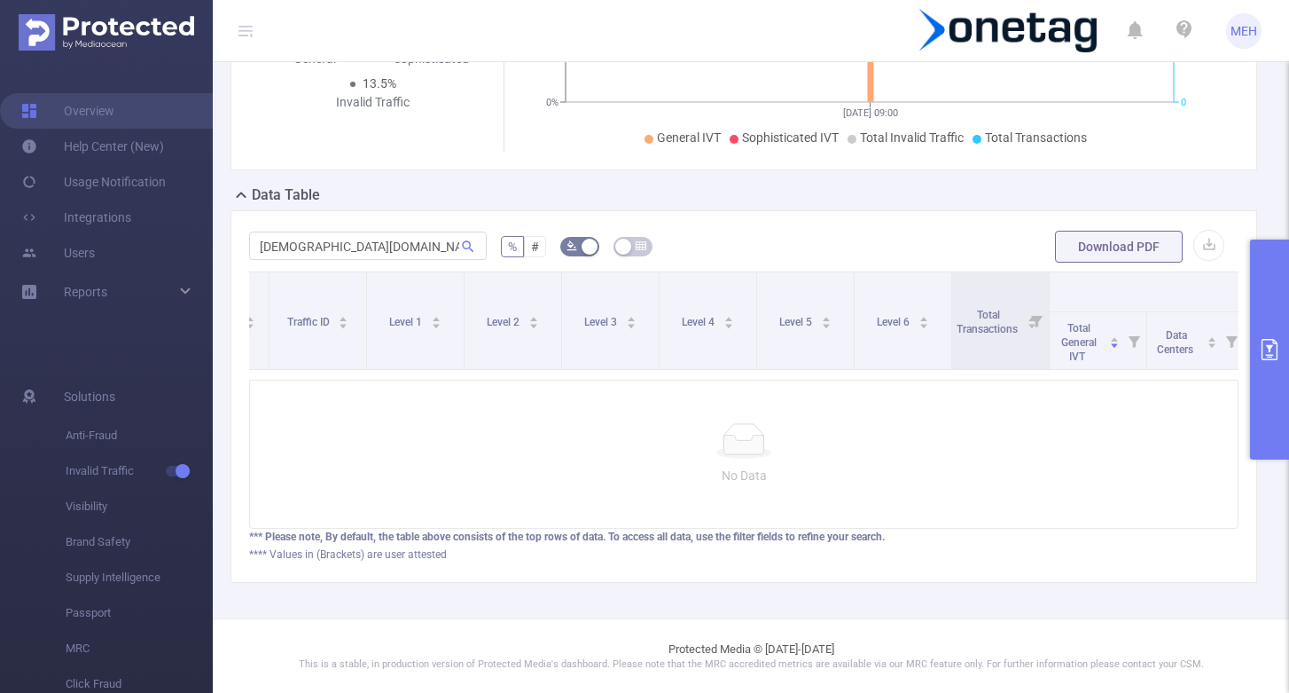
scroll to position [0, 0]
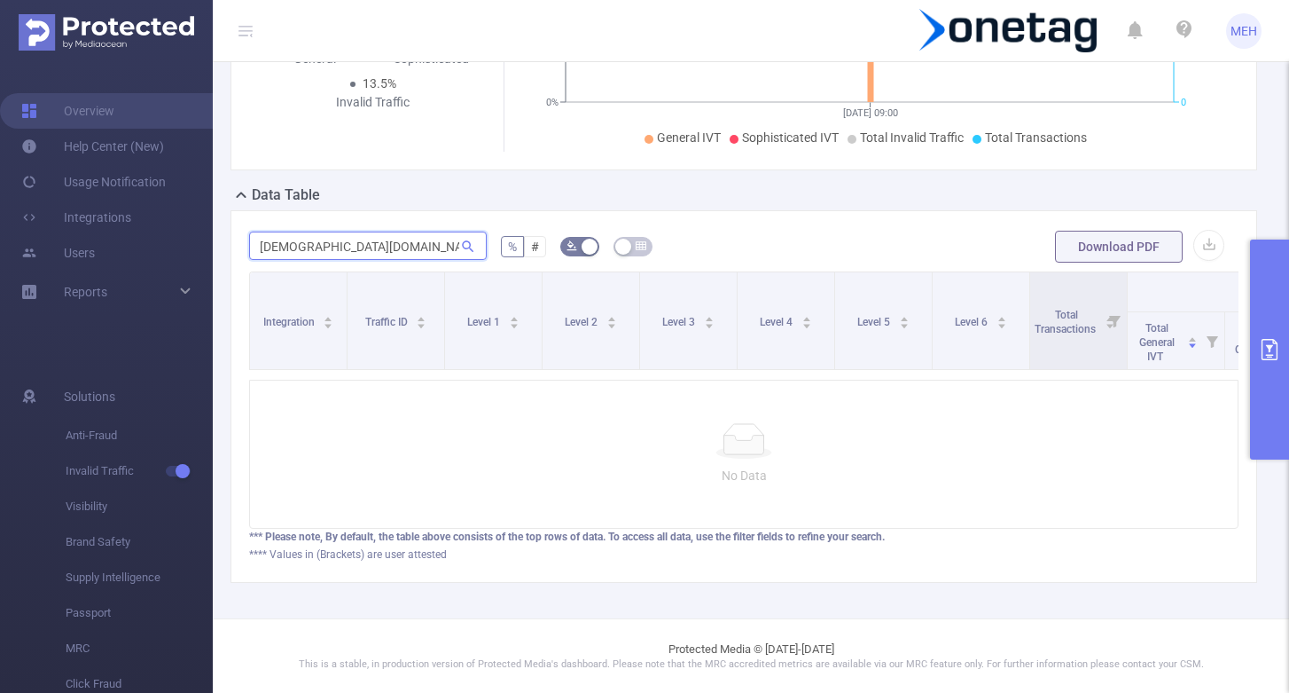
drag, startPoint x: 384, startPoint y: 249, endPoint x: 245, endPoint y: 249, distance: 139.2
click at [245, 249] on div "[DEMOGRAPHIC_DATA][DOMAIN_NAME][PERSON_NAME] % # Download PDF Integration Traff…" at bounding box center [744, 396] width 1027 height 372
paste input "com.fanatee.[PERSON_NAME]"
drag, startPoint x: 371, startPoint y: 245, endPoint x: 258, endPoint y: 245, distance: 112.6
click at [258, 245] on input "com.fanatee.keep" at bounding box center [368, 245] width 238 height 28
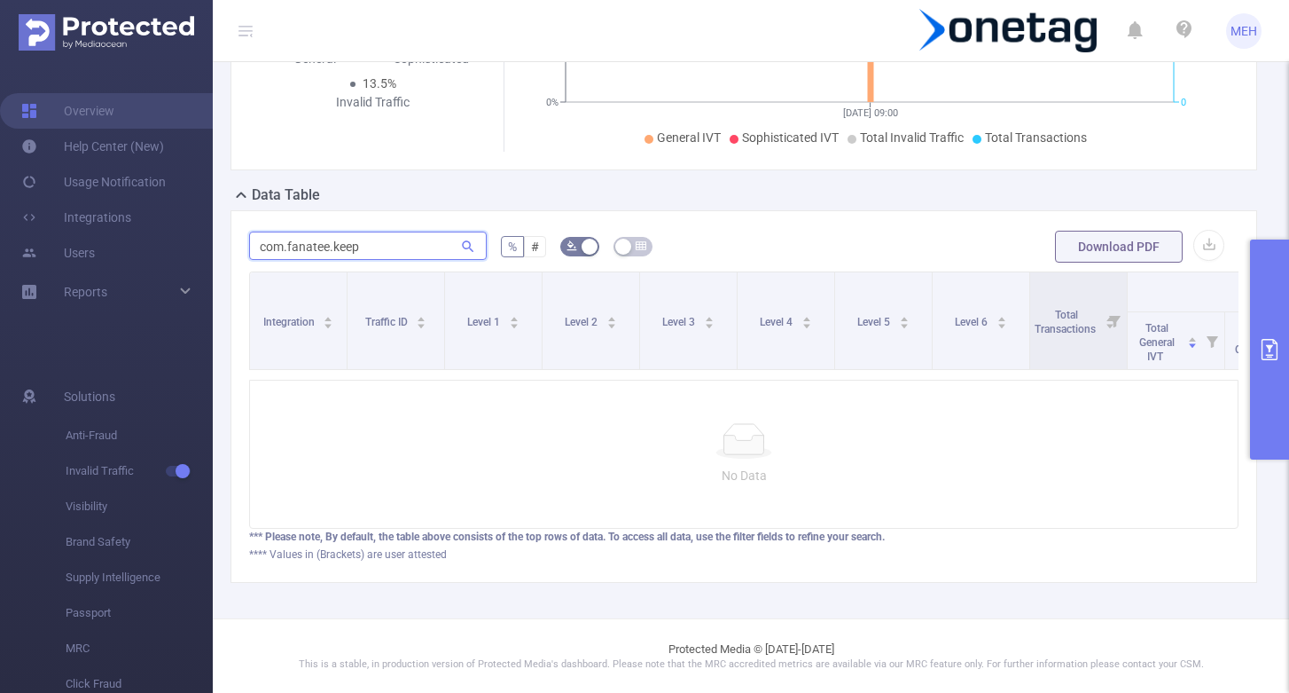
paste input "bigcake.android.dicemerge"
type input "com.bigcake.android.dicemerge"
drag, startPoint x: 444, startPoint y: 249, endPoint x: 201, endPoint y: 239, distance: 243.2
click at [201, 239] on section "Overview Help Center (New) Usage Notification Integrations Users Reports Soluti…" at bounding box center [644, 346] width 1289 height 693
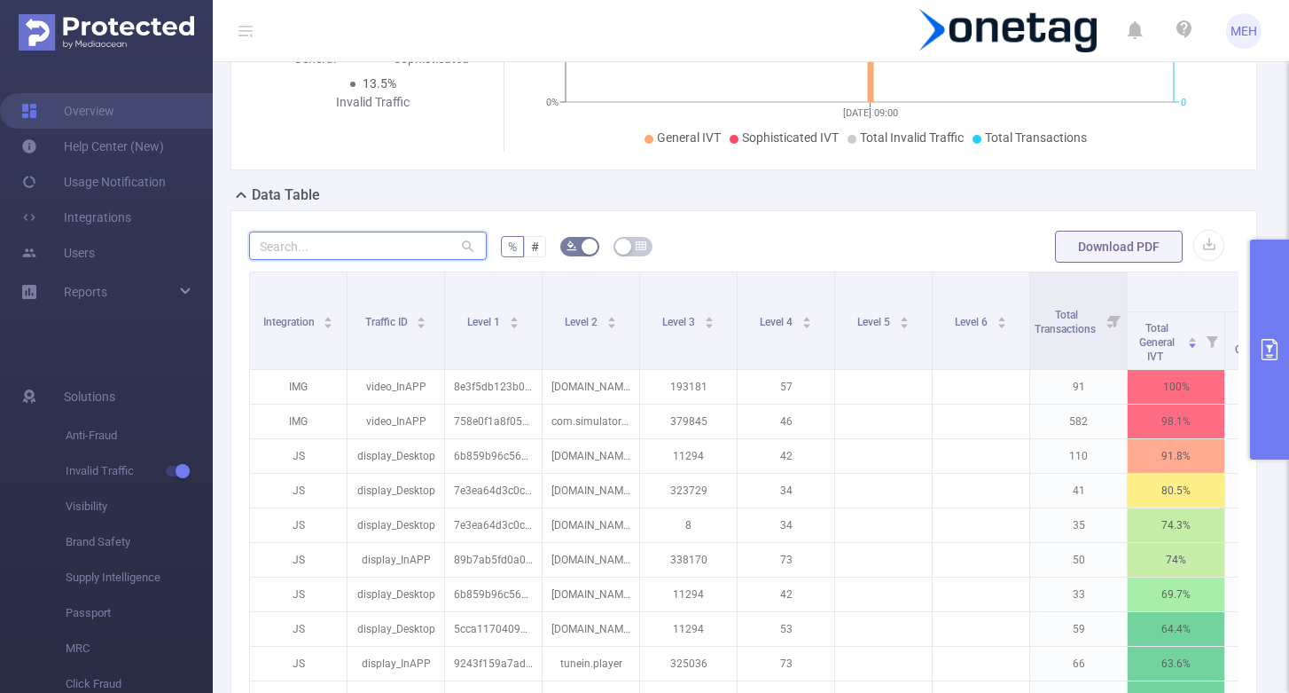
click at [401, 260] on input "text" at bounding box center [368, 245] width 238 height 28
click at [397, 250] on input "text" at bounding box center [368, 245] width 238 height 28
click at [406, 232] on input "text" at bounding box center [368, 245] width 238 height 28
paste input "[DEMOGRAPHIC_DATA][DOMAIN_NAME][DEMOGRAPHIC_DATA][PERSON_NAME]"
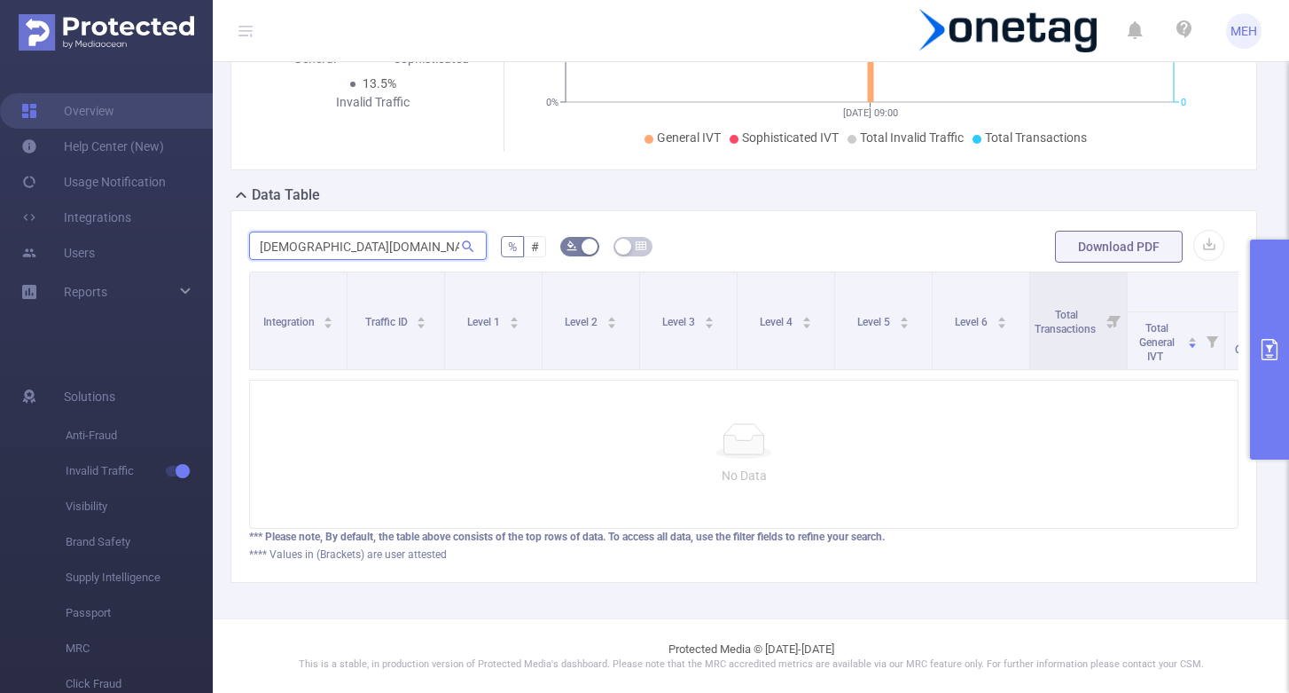
click at [411, 231] on input "[DEMOGRAPHIC_DATA][DOMAIN_NAME][DEMOGRAPHIC_DATA][PERSON_NAME]" at bounding box center [368, 245] width 238 height 28
type input "[DEMOGRAPHIC_DATA][DOMAIN_NAME][DEMOGRAPHIC_DATA][PERSON_NAME]"
click at [387, 239] on input "[DEMOGRAPHIC_DATA][DOMAIN_NAME][DEMOGRAPHIC_DATA][PERSON_NAME]" at bounding box center [368, 245] width 238 height 28
